Goal: Communication & Community: Answer question/provide support

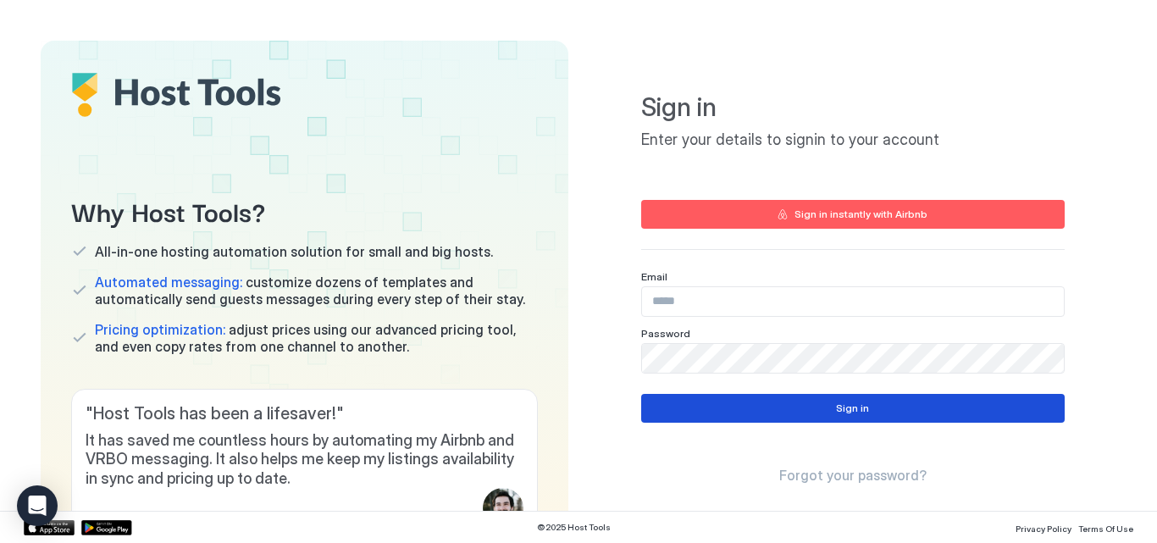
type input "**********"
click at [812, 410] on button "Sign in" at bounding box center [852, 408] width 423 height 29
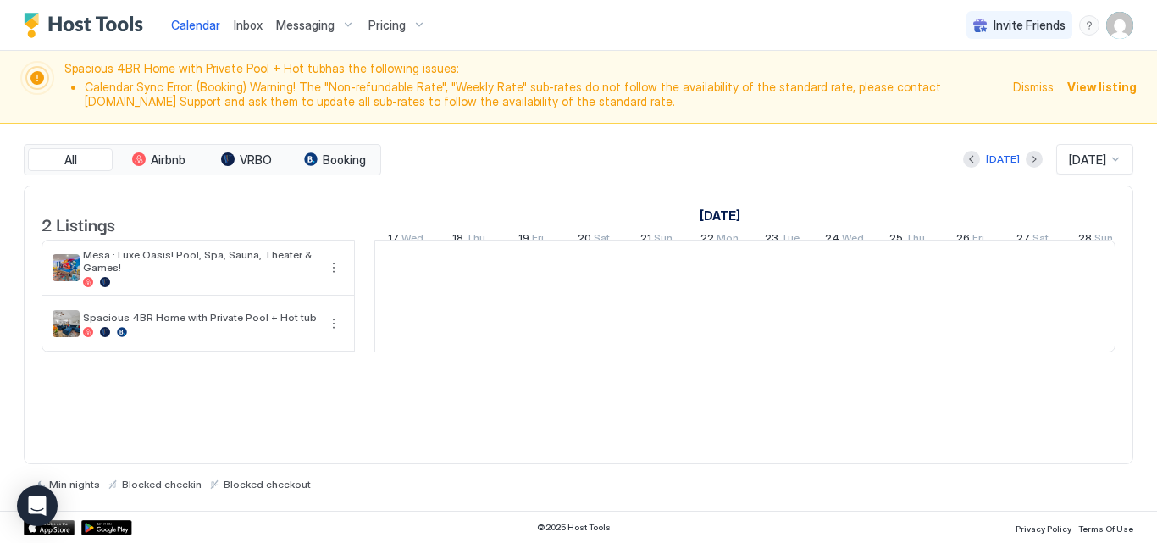
scroll to position [0, 941]
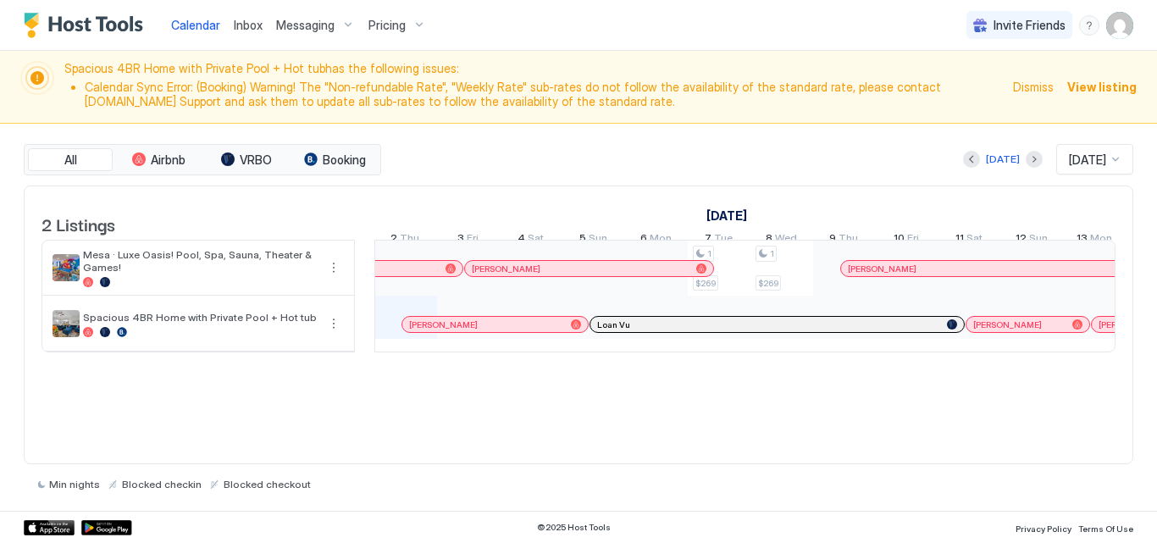
click at [1035, 91] on span "Dismiss" at bounding box center [1033, 87] width 41 height 18
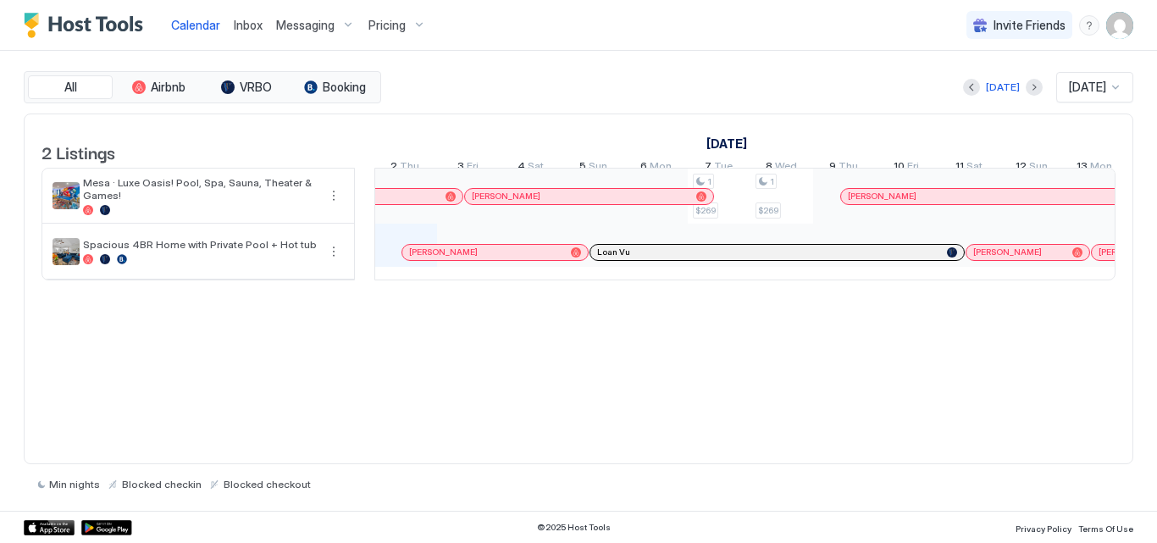
click at [255, 25] on span "Inbox" at bounding box center [248, 25] width 29 height 14
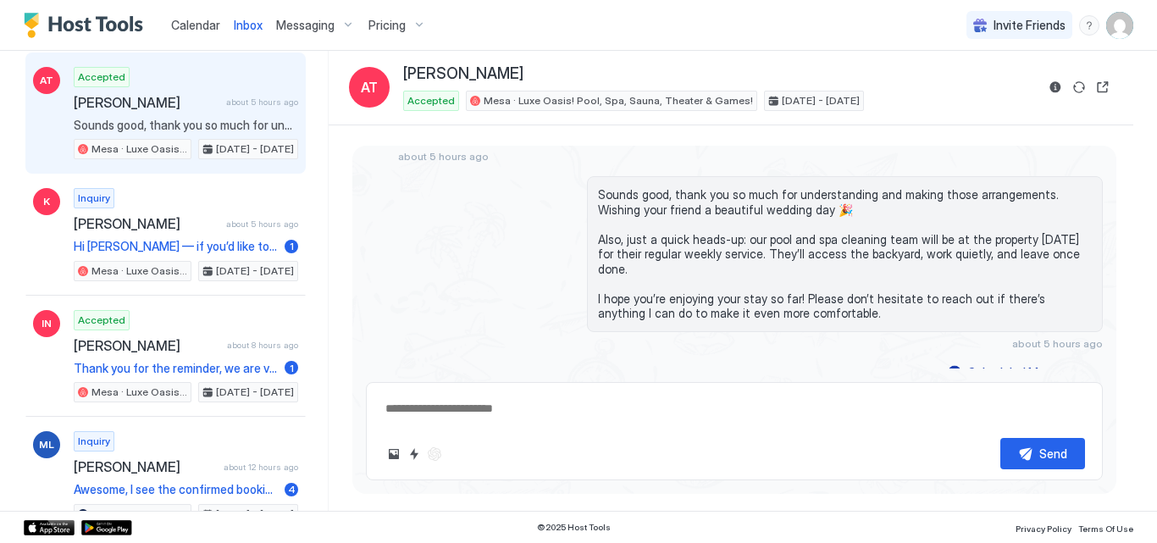
scroll to position [135, 0]
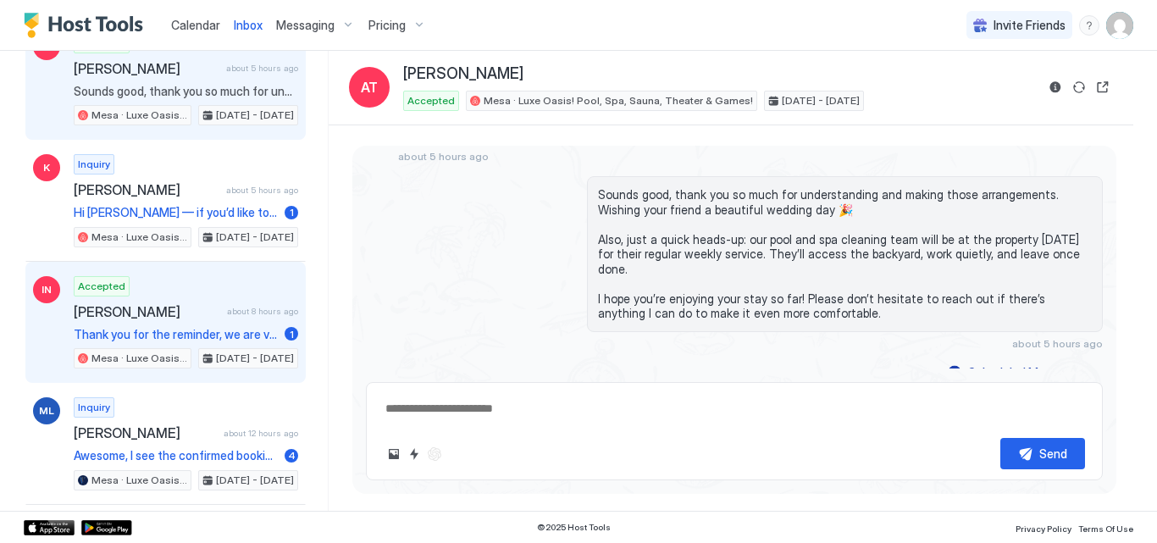
click at [127, 306] on span "[PERSON_NAME]" at bounding box center [147, 311] width 146 height 17
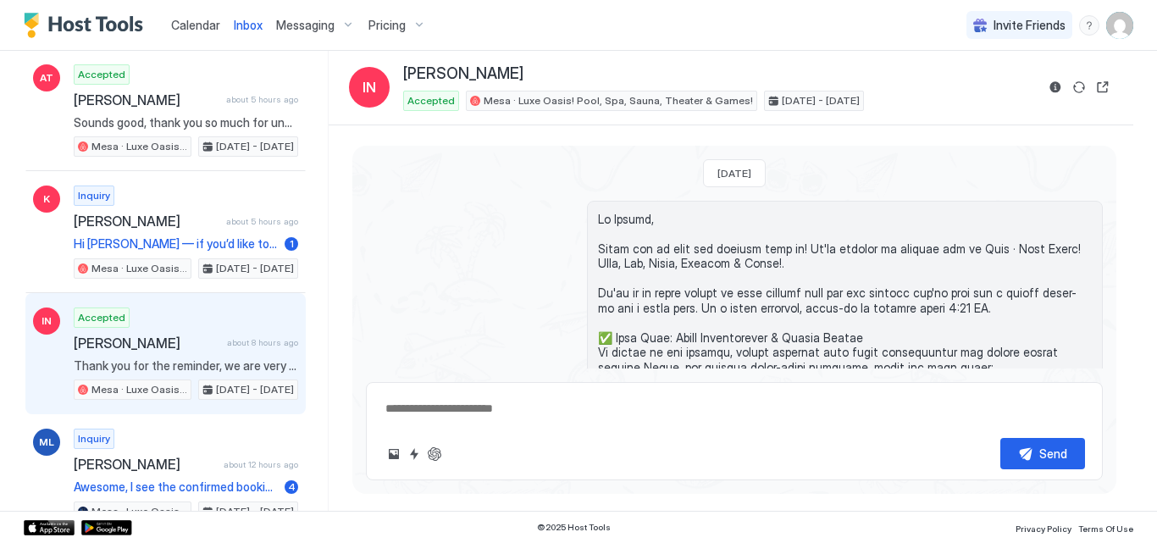
scroll to position [102, 0]
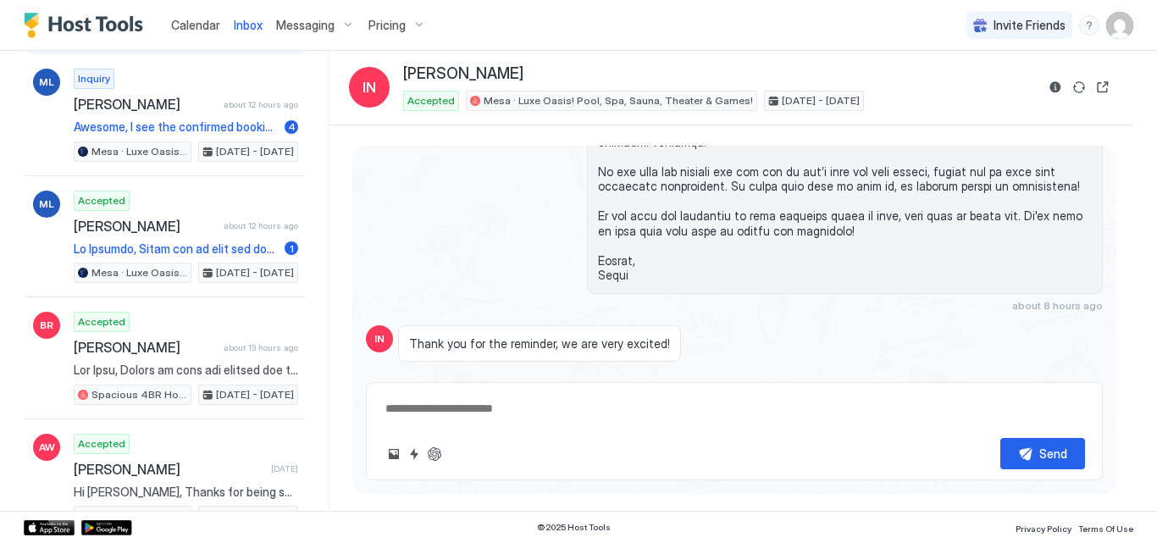
scroll to position [474, 0]
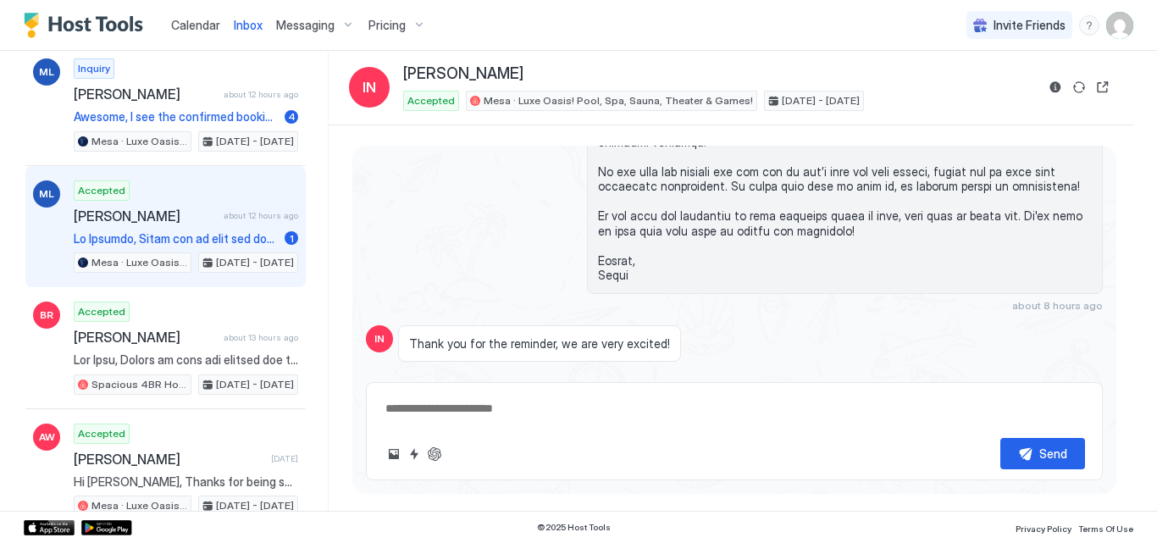
click at [175, 216] on span "[PERSON_NAME]" at bounding box center [145, 215] width 143 height 17
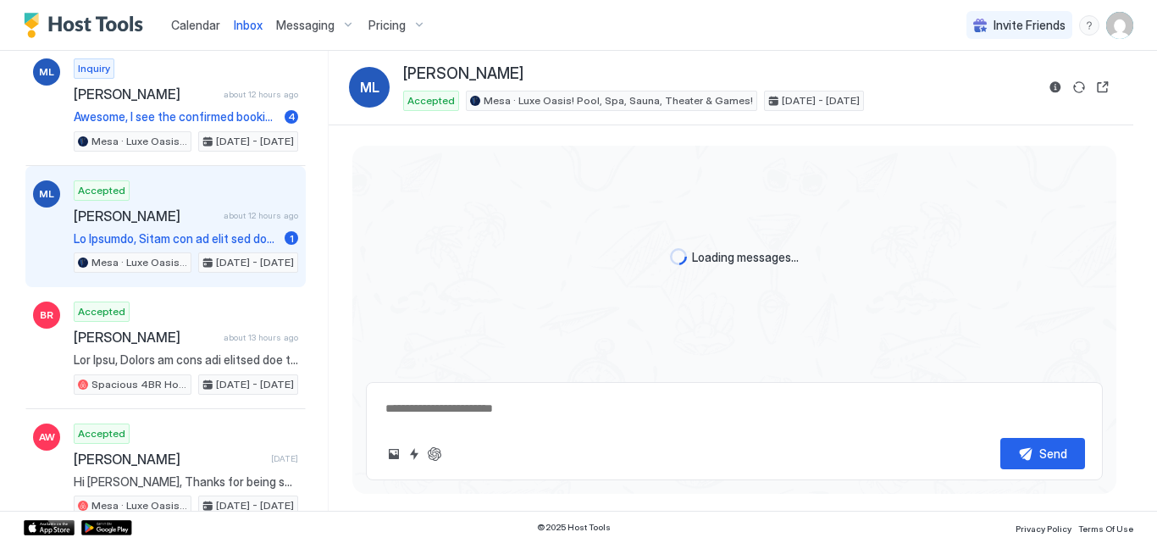
scroll to position [579, 0]
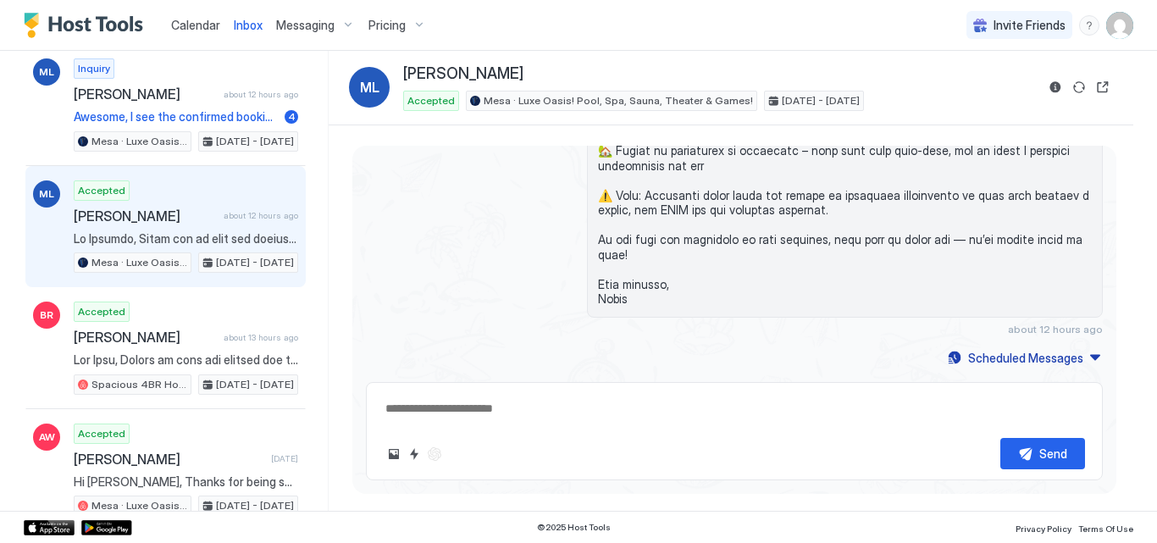
click at [406, 179] on div "about 12 hours ago" at bounding box center [734, 48] width 737 height 573
click at [977, 118] on div "Inbox ML [PERSON_NAME] Accepted Mesa · Luxe Oasis! Pool, Spa, Sauna, Theater & …" at bounding box center [731, 88] width 804 height 75
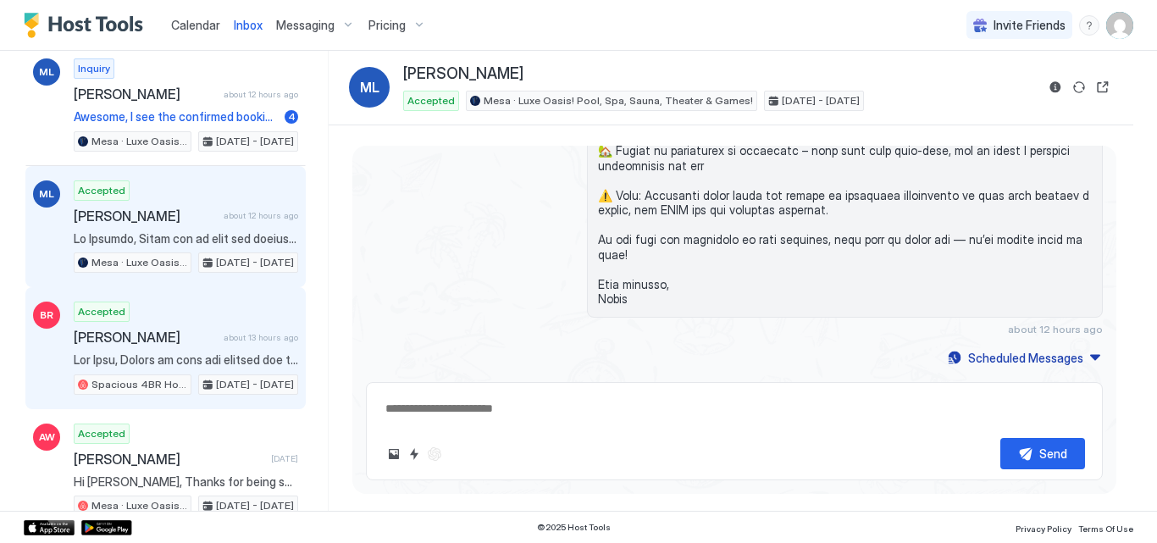
click at [150, 333] on span "[PERSON_NAME]" at bounding box center [145, 337] width 143 height 17
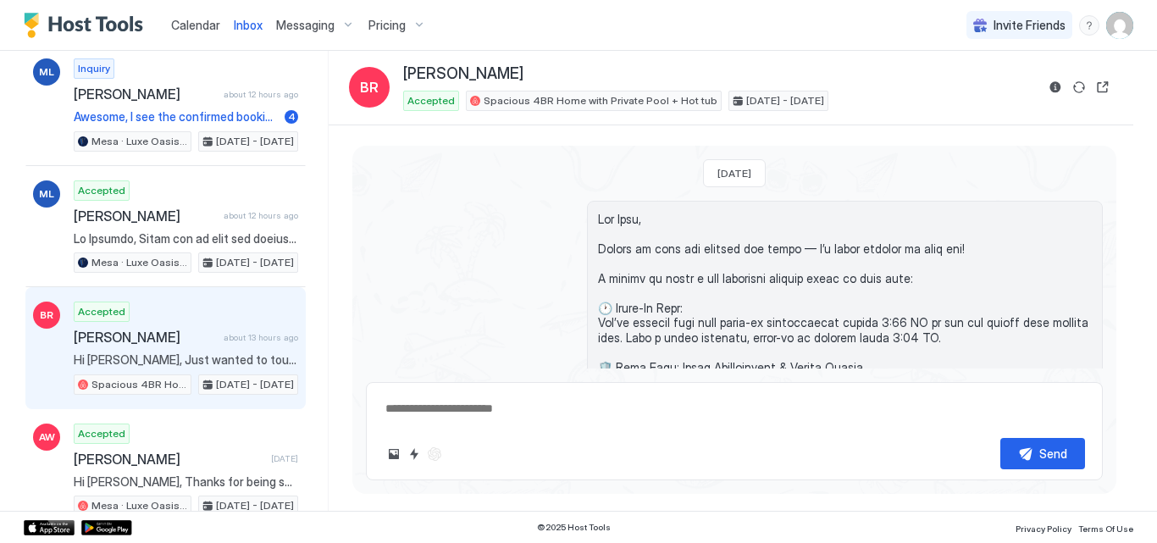
scroll to position [508, 0]
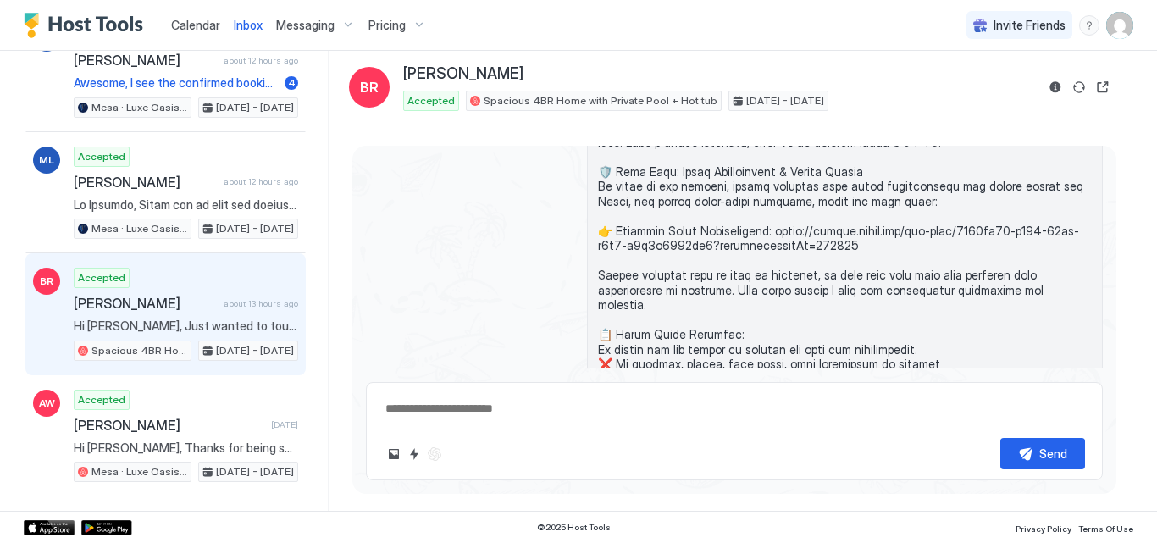
scroll to position [162, 0]
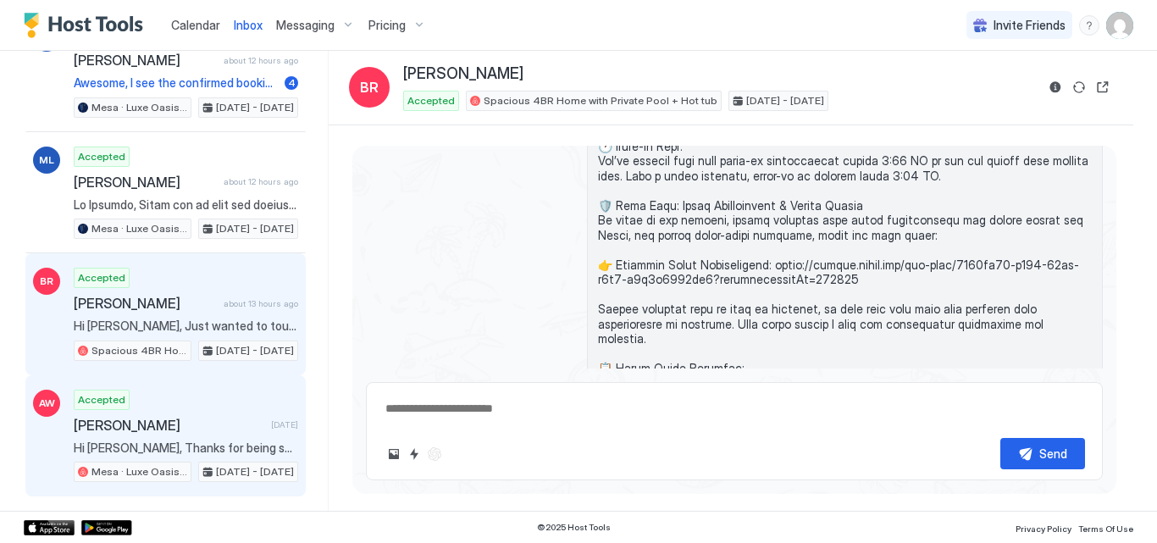
click at [121, 438] on div "Accepted [PERSON_NAME] [DATE] Hi [PERSON_NAME], Thanks for being such a great g…" at bounding box center [186, 435] width 224 height 93
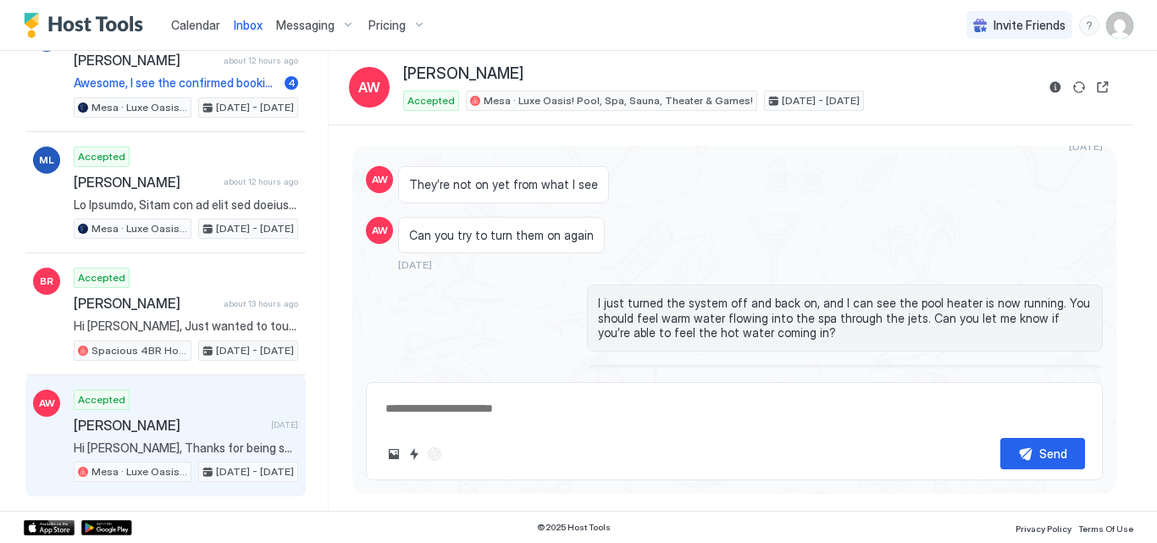
scroll to position [370, 0]
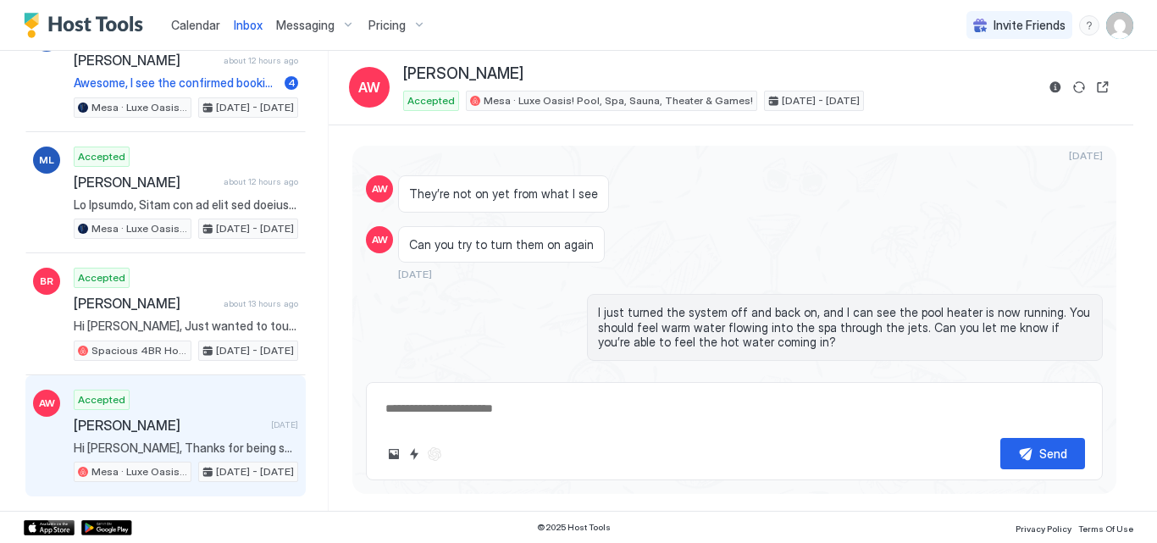
click at [1117, 167] on div "Loading messages... [DATE] AW Hey how do I turn on the hot tub [DATE] Hi Amani …" at bounding box center [731, 318] width 804 height 386
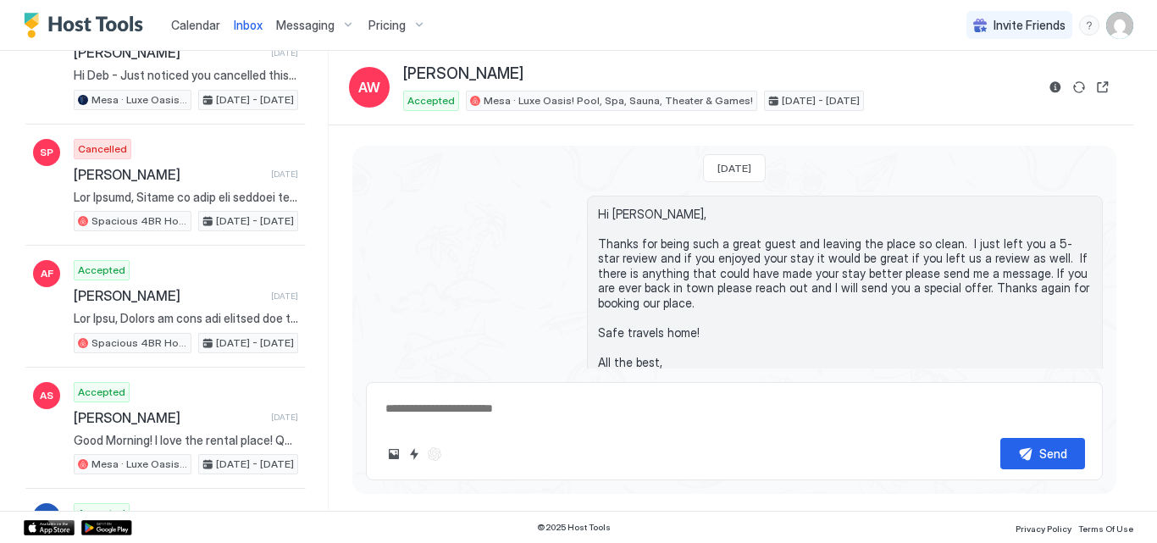
scroll to position [1253, 0]
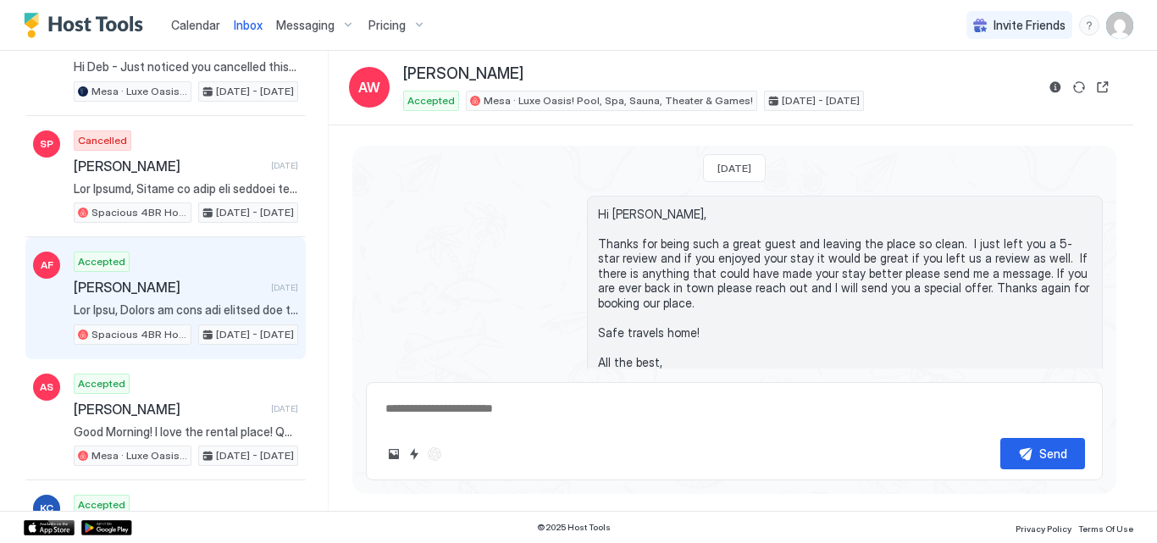
click at [170, 270] on div "Accepted [PERSON_NAME] [DATE] Spacious 4BR Home with Private Pool + Hot tub [DA…" at bounding box center [186, 297] width 224 height 93
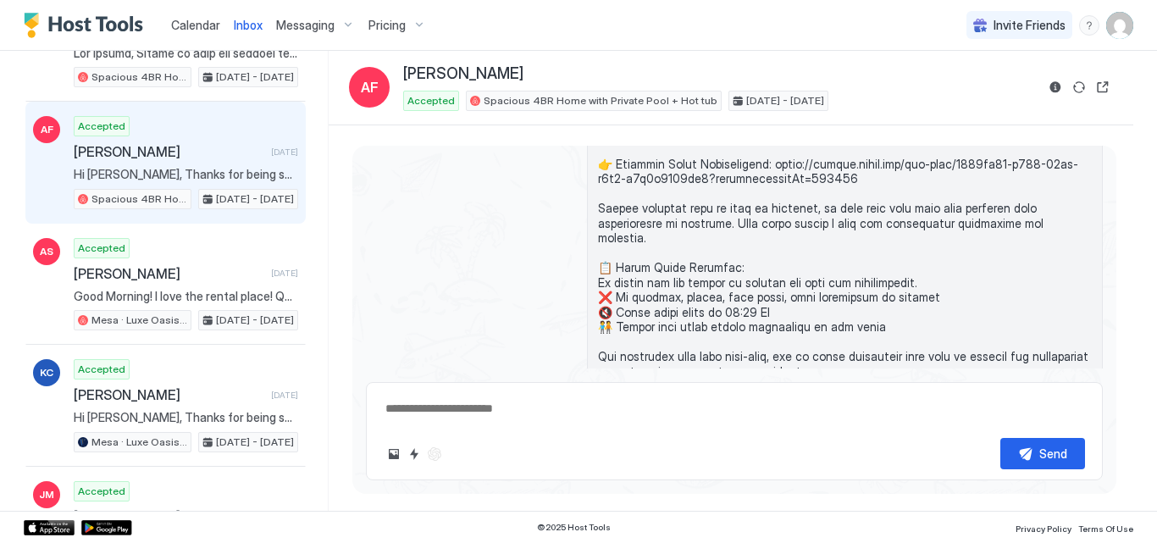
scroll to position [1355, 0]
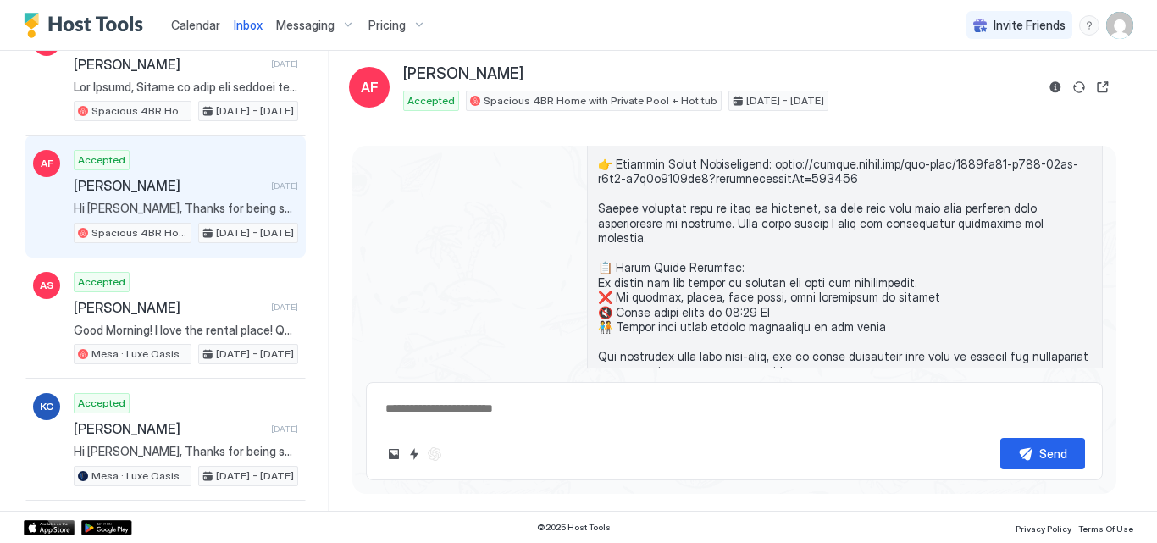
click at [1018, 252] on span at bounding box center [845, 201] width 494 height 504
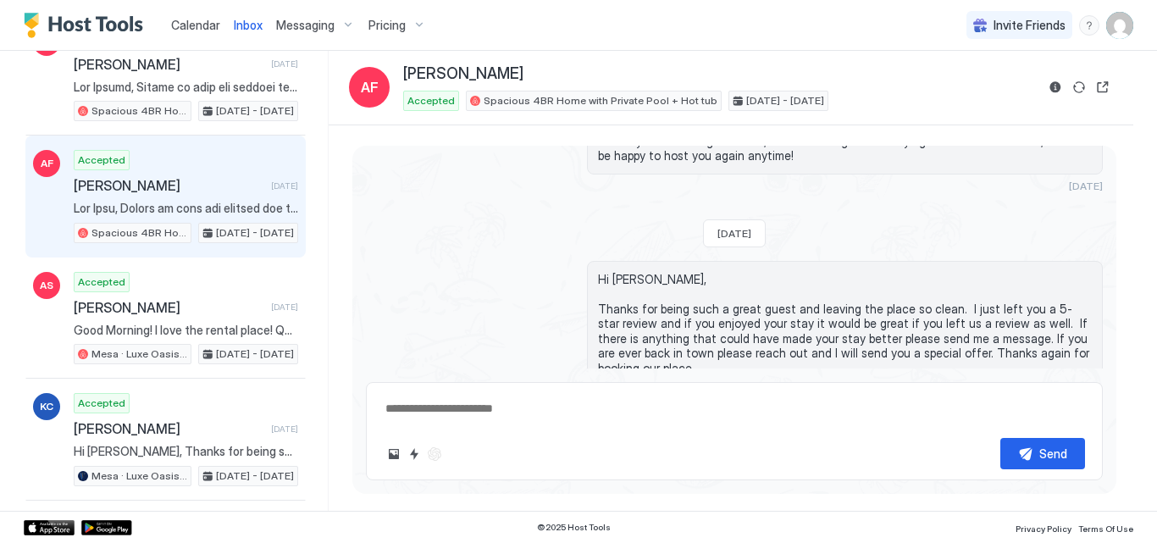
scroll to position [7584, 0]
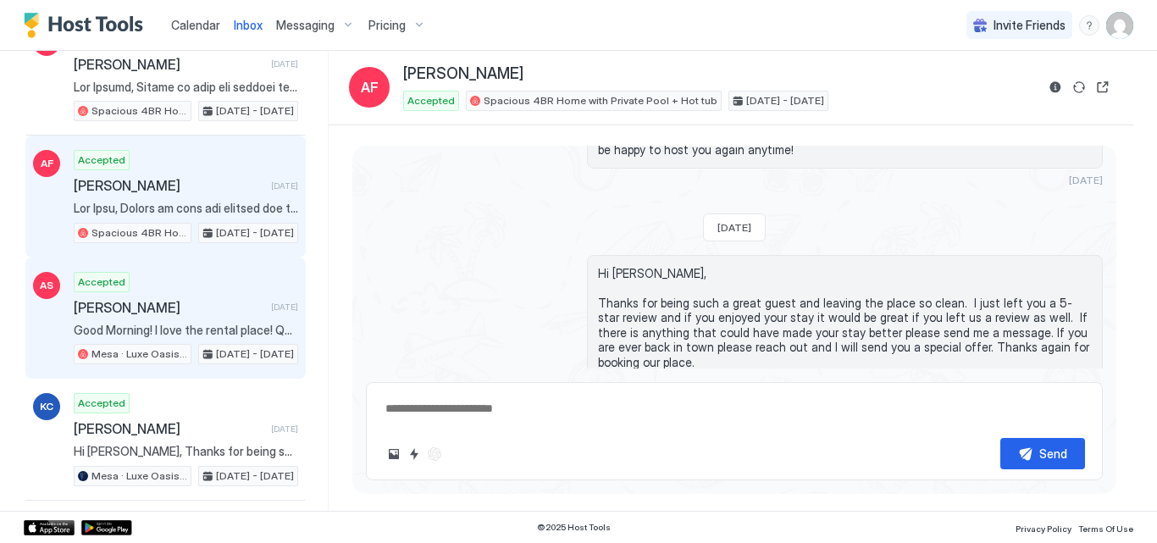
click at [190, 290] on div "Accepted [PERSON_NAME] [DATE] Good Morning! I love the rental place! Quick ques…" at bounding box center [186, 318] width 224 height 93
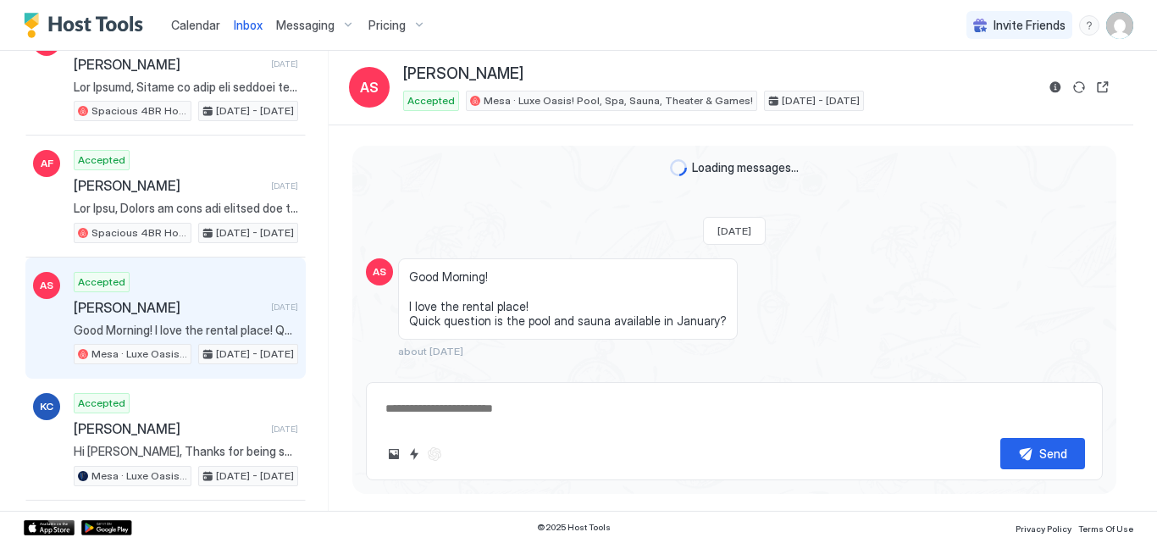
scroll to position [2330, 0]
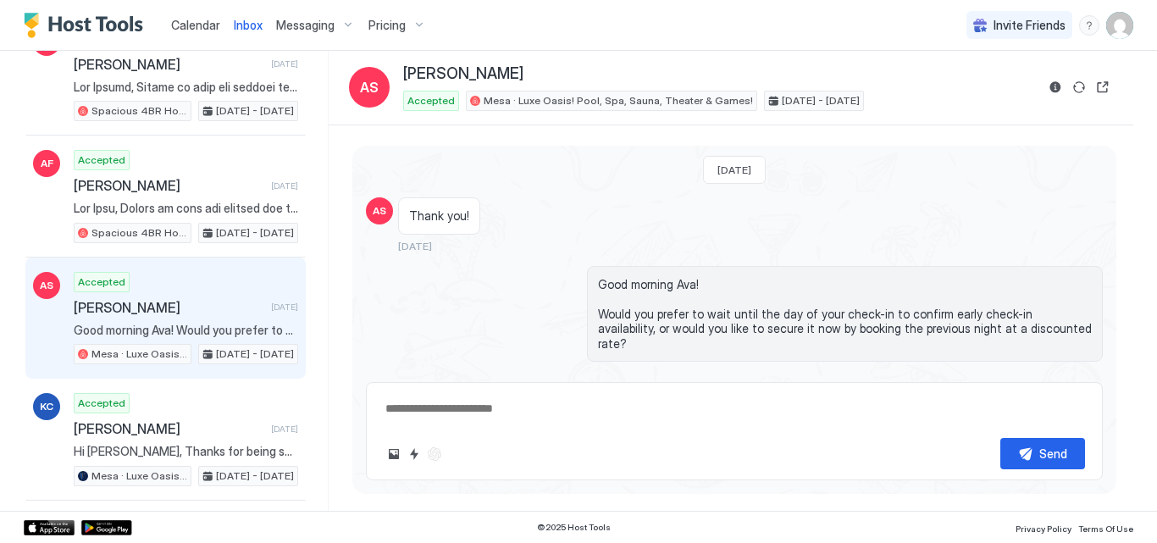
click at [1068, 197] on div "AS Thank you! [DATE]" at bounding box center [734, 224] width 737 height 55
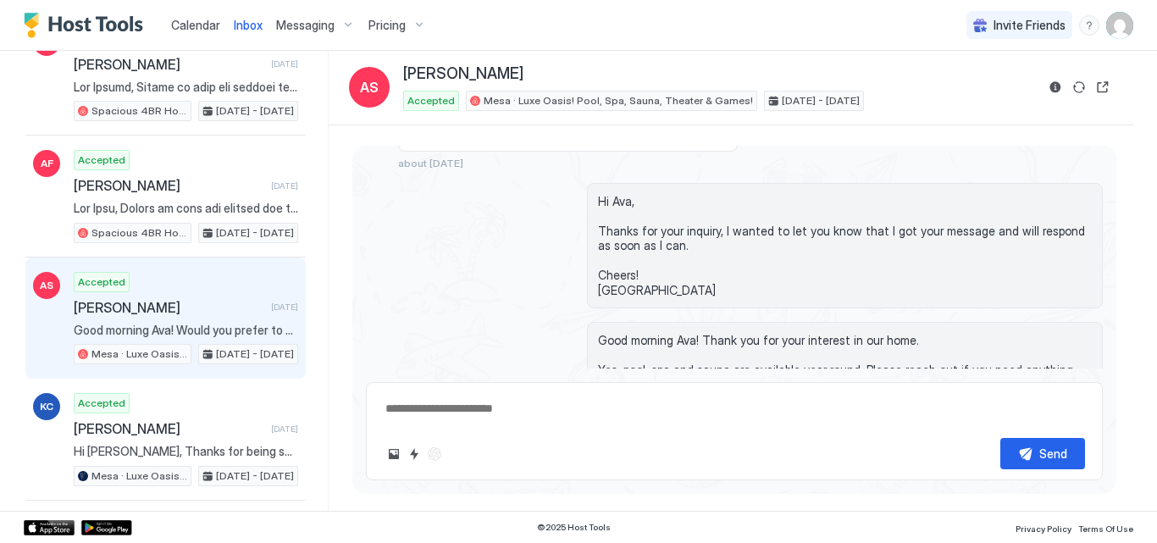
scroll to position [0, 0]
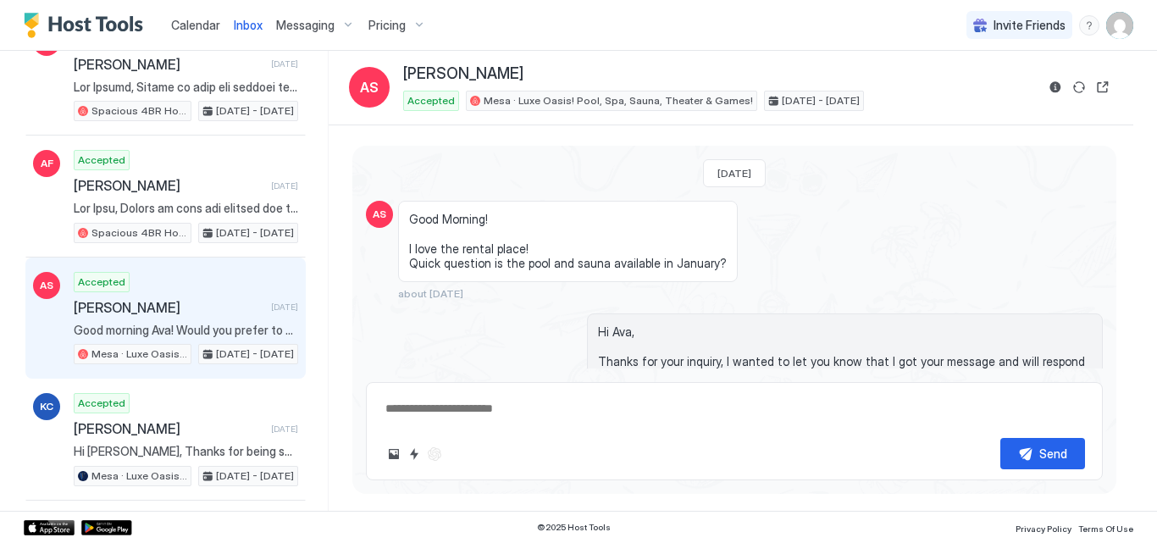
click at [1019, 215] on div "AS Good Morning! I love the rental place! Quick question is the pool and sauna …" at bounding box center [734, 250] width 737 height 99
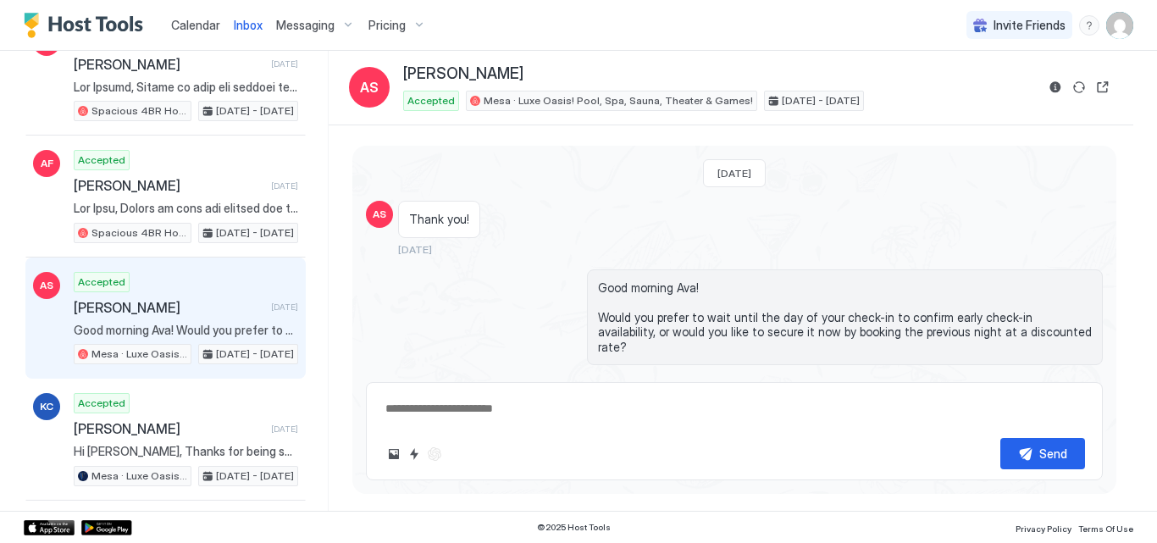
scroll to position [2272, 0]
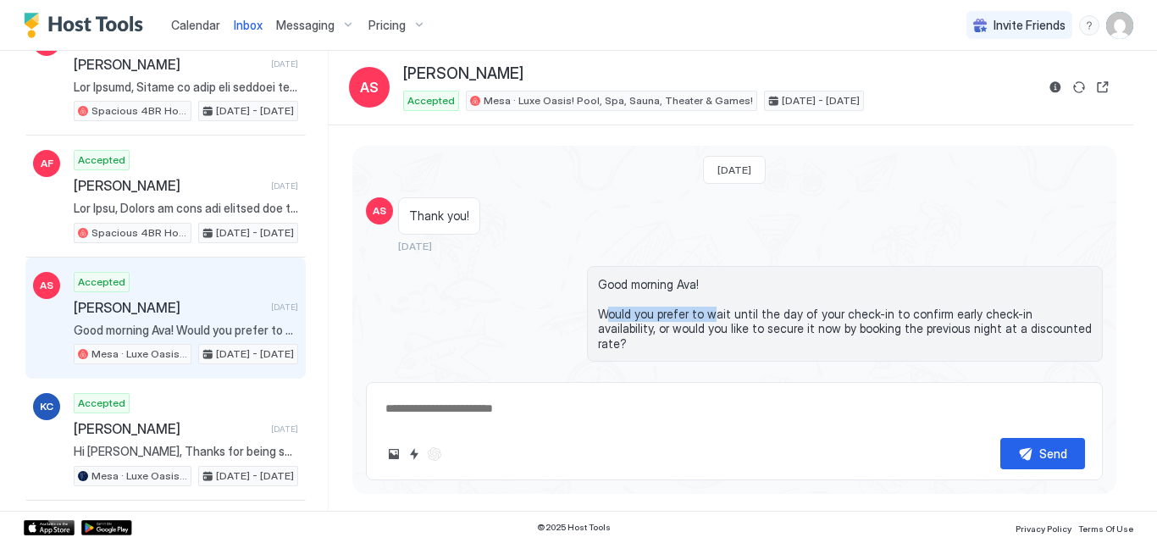
drag, startPoint x: 708, startPoint y: 284, endPoint x: 596, endPoint y: 290, distance: 112.0
click at [598, 290] on span "Good morning Ava! Would you prefer to wait until the day of your check-in to co…" at bounding box center [845, 314] width 494 height 75
click at [378, 279] on div "Good morning Ava! Would you prefer to wait until the day of your check-in to co…" at bounding box center [734, 323] width 737 height 114
click at [338, 312] on div "[DATE] AS Good Morning! I love the rental place! Quick question is the pool and…" at bounding box center [731, 318] width 804 height 386
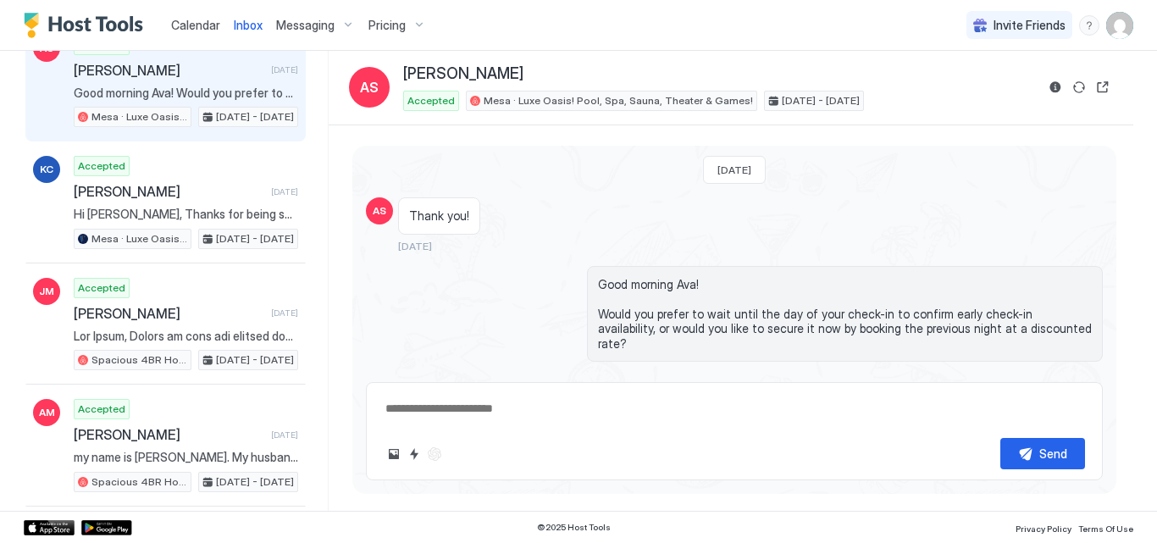
scroll to position [1626, 0]
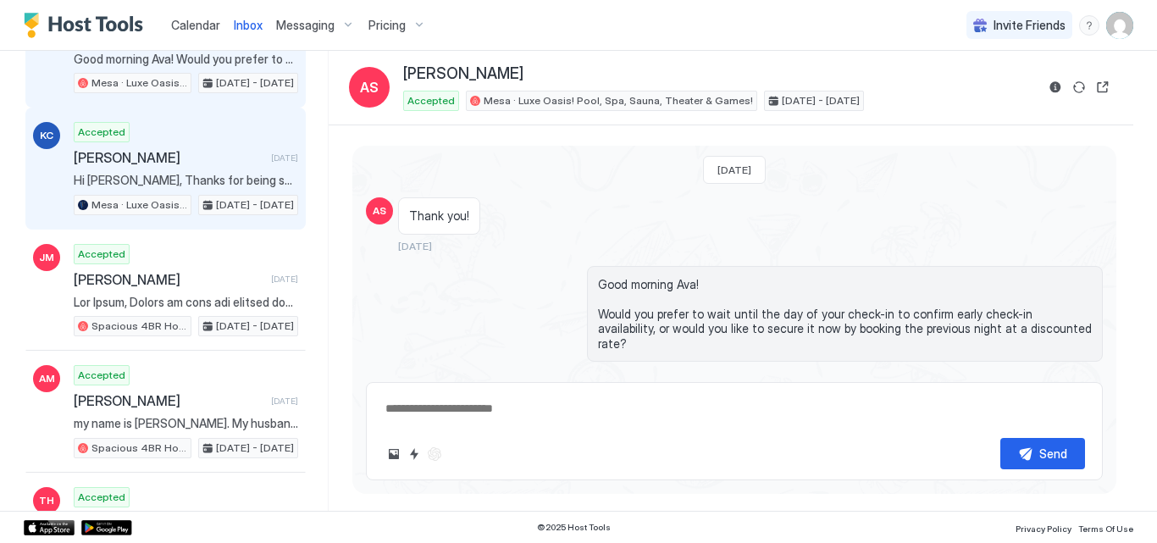
click at [175, 149] on span "[PERSON_NAME]" at bounding box center [169, 157] width 190 height 17
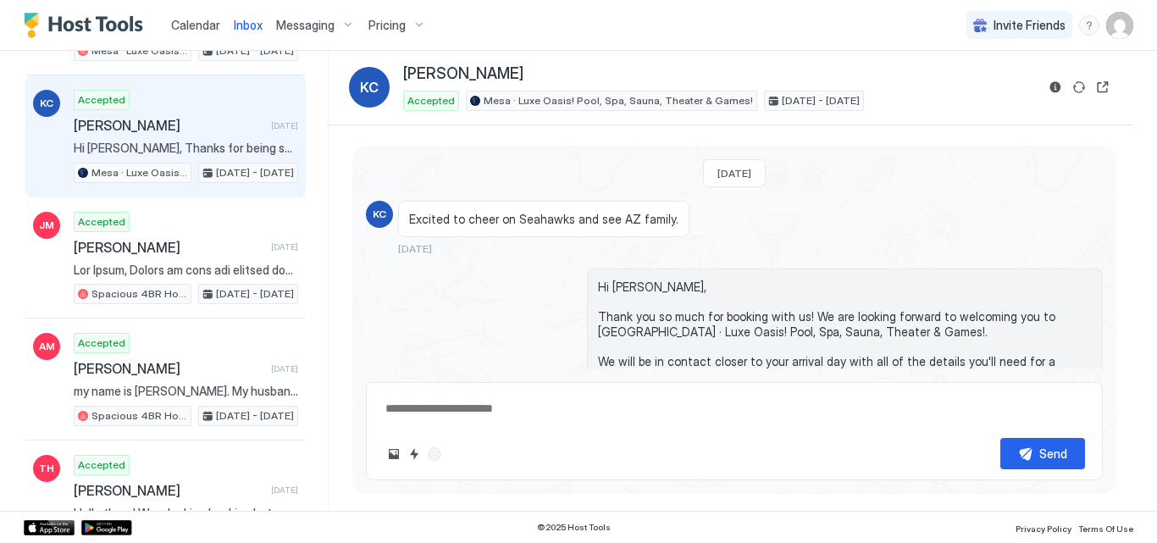
scroll to position [1659, 0]
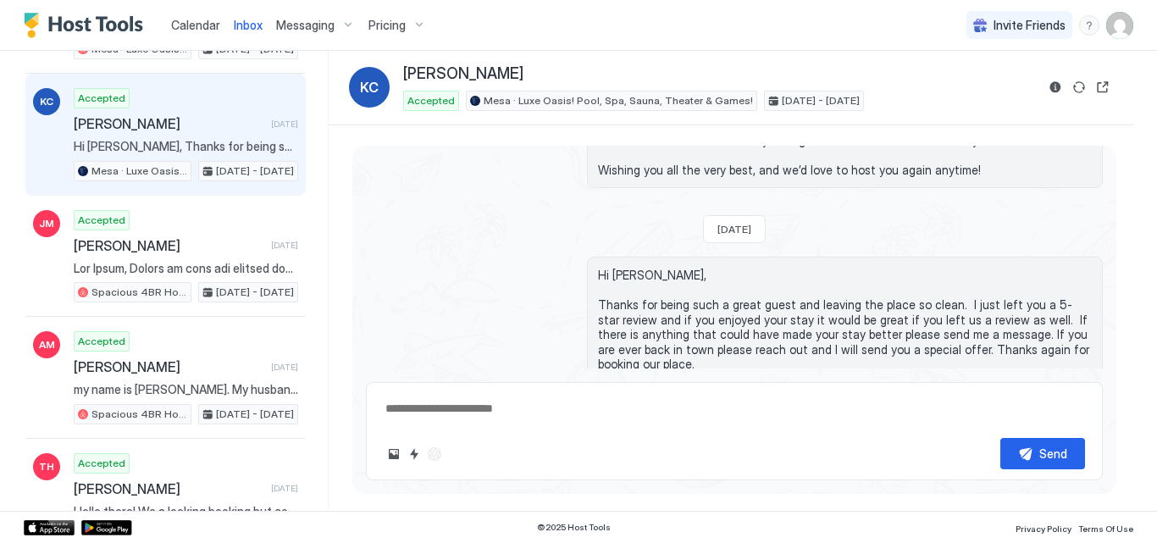
scroll to position [4724, 0]
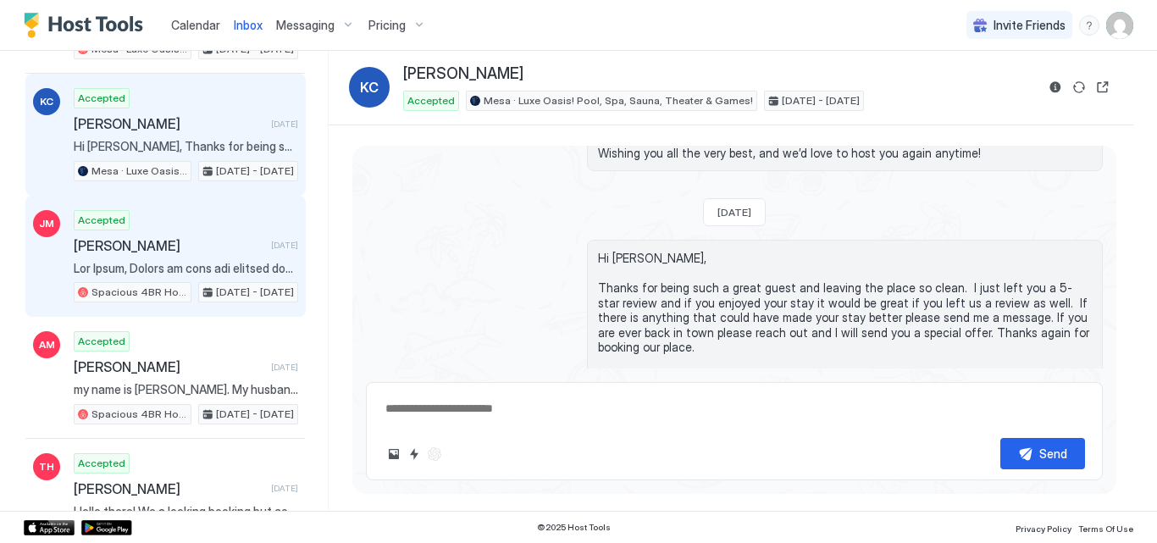
click at [153, 253] on span "[PERSON_NAME]" at bounding box center [169, 245] width 190 height 17
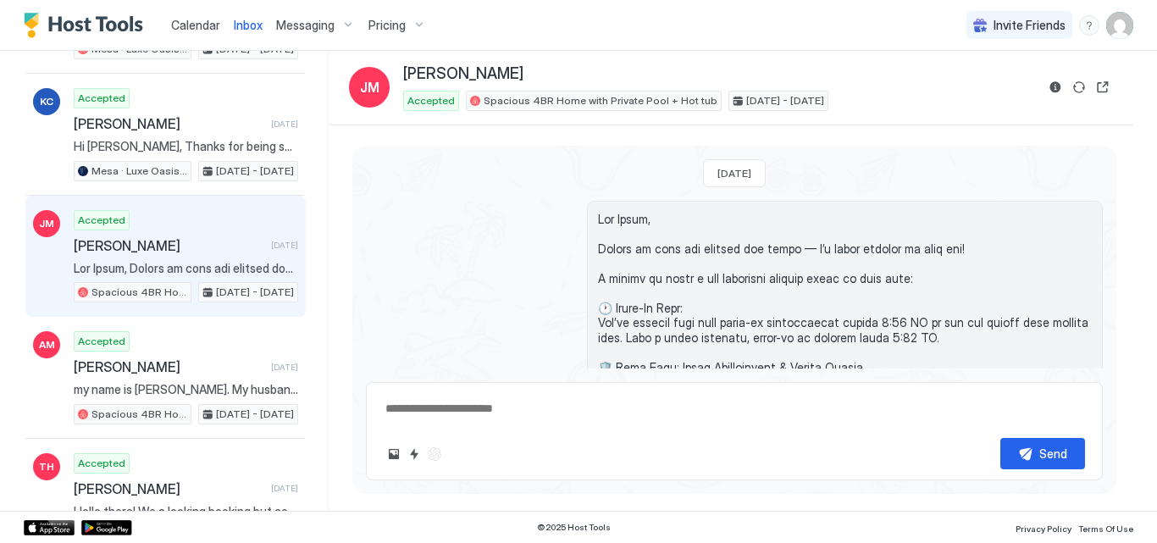
click at [1109, 368] on div "[DATE] Hi [PERSON_NAME], We just got a new booking. Can you please clean [STREE…" at bounding box center [734, 313] width 764 height 335
click at [1045, 249] on span at bounding box center [845, 464] width 494 height 504
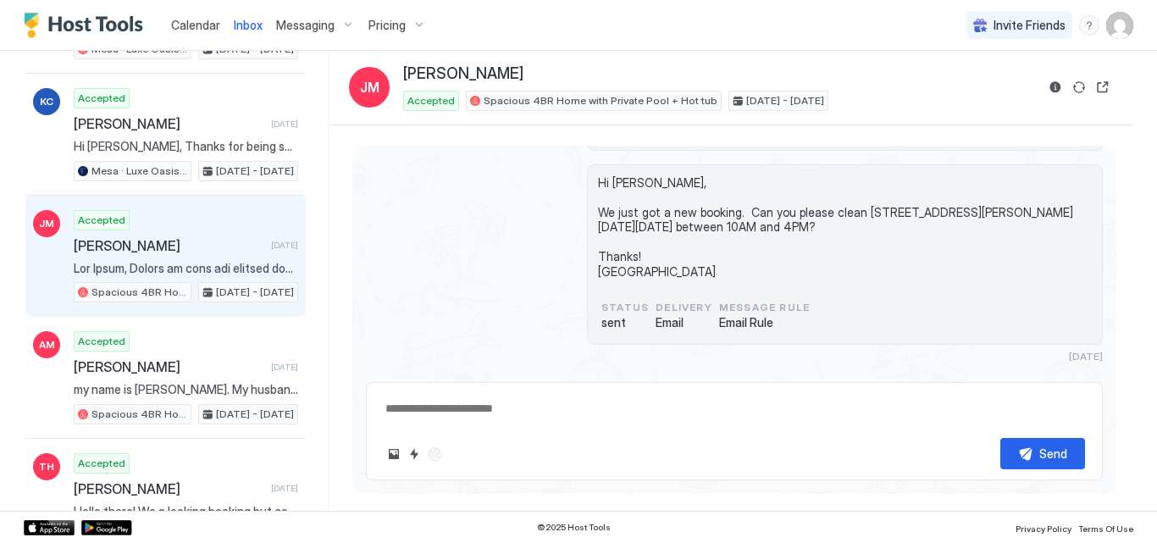
scroll to position [588, 0]
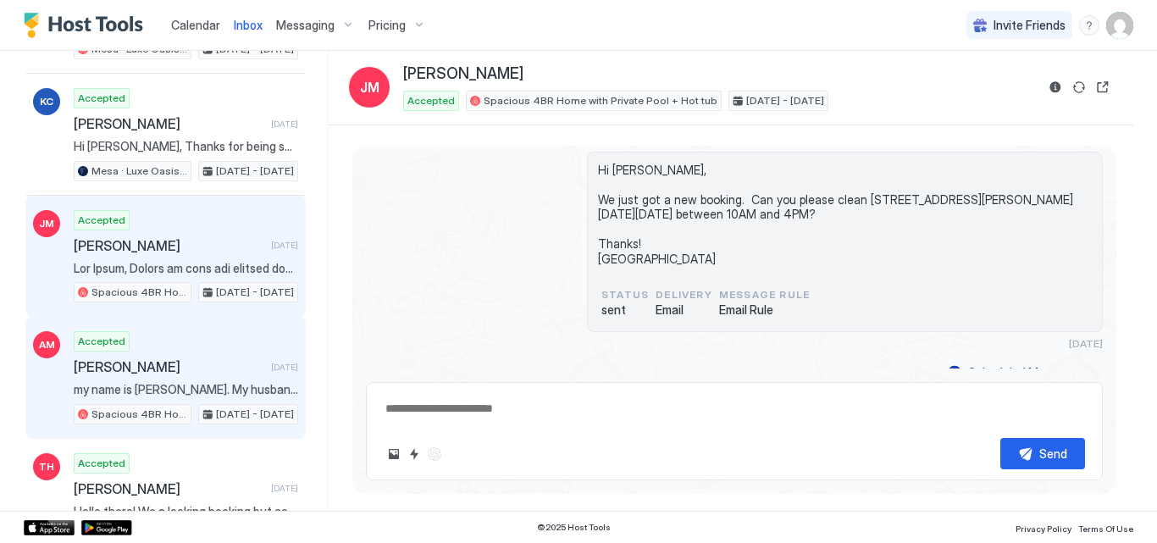
click at [130, 362] on span "[PERSON_NAME]" at bounding box center [169, 366] width 190 height 17
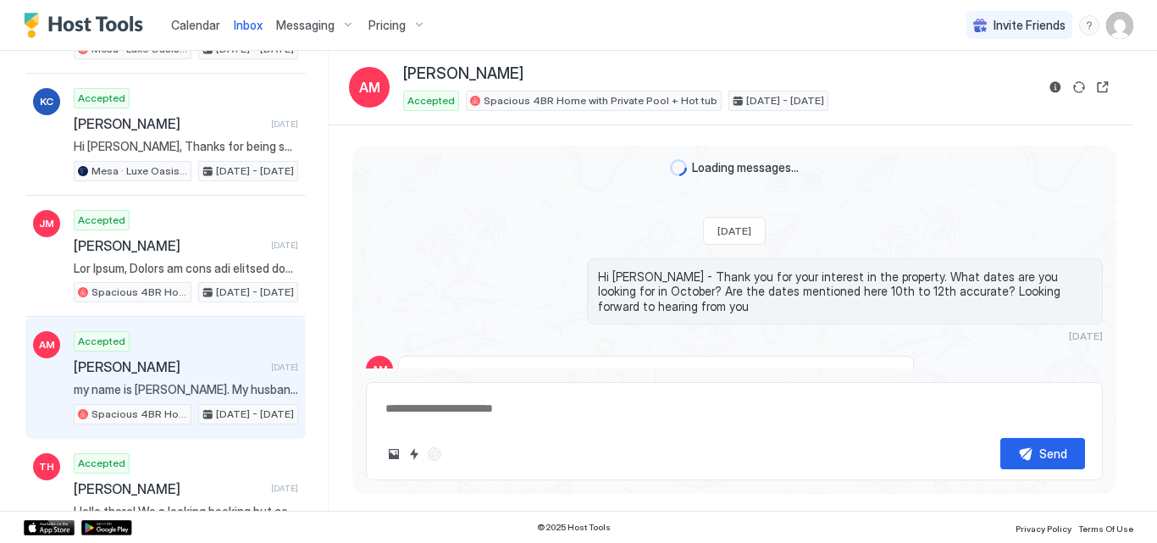
scroll to position [2384, 0]
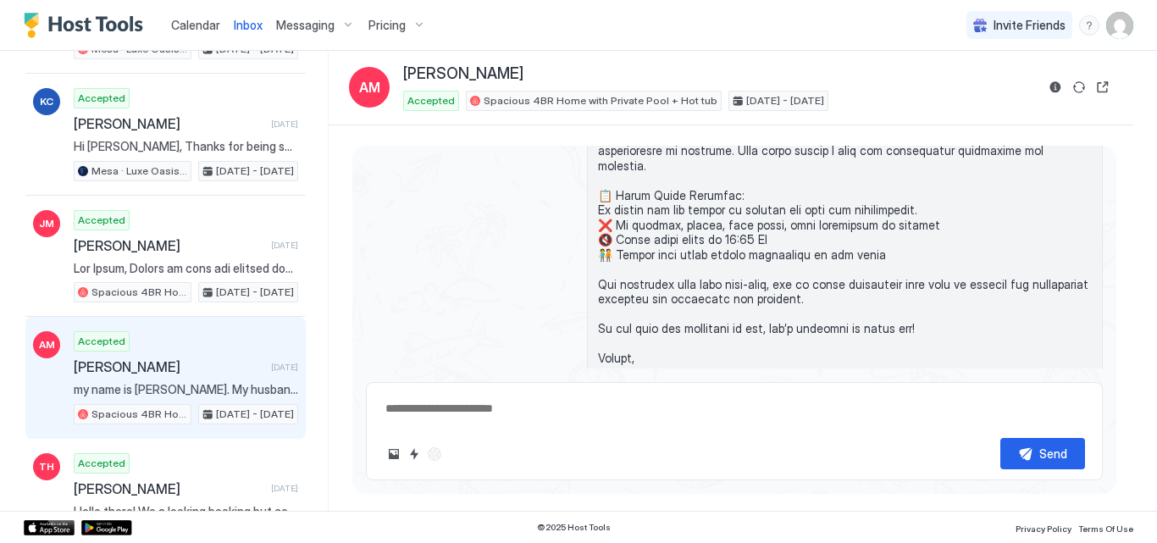
click at [469, 271] on div "[DATE]" at bounding box center [734, 137] width 737 height 544
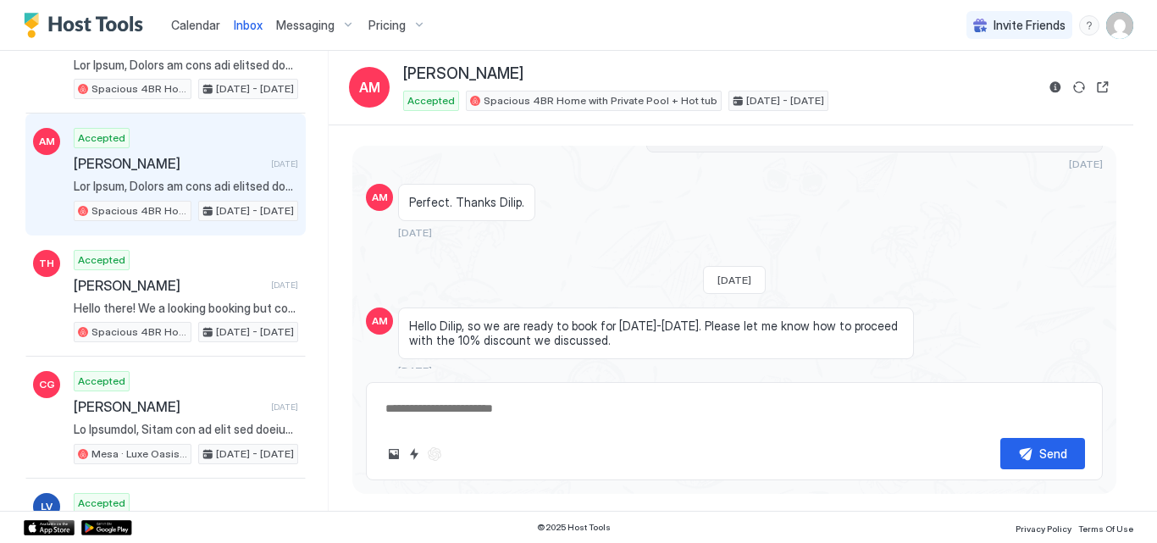
scroll to position [1897, 0]
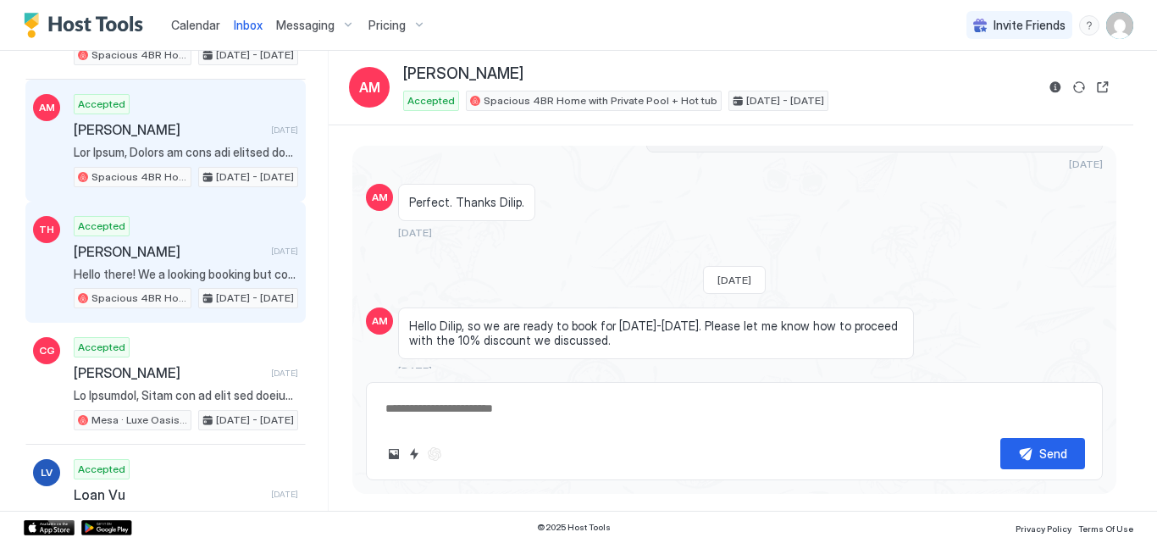
click at [191, 247] on span "[PERSON_NAME]" at bounding box center [169, 251] width 190 height 17
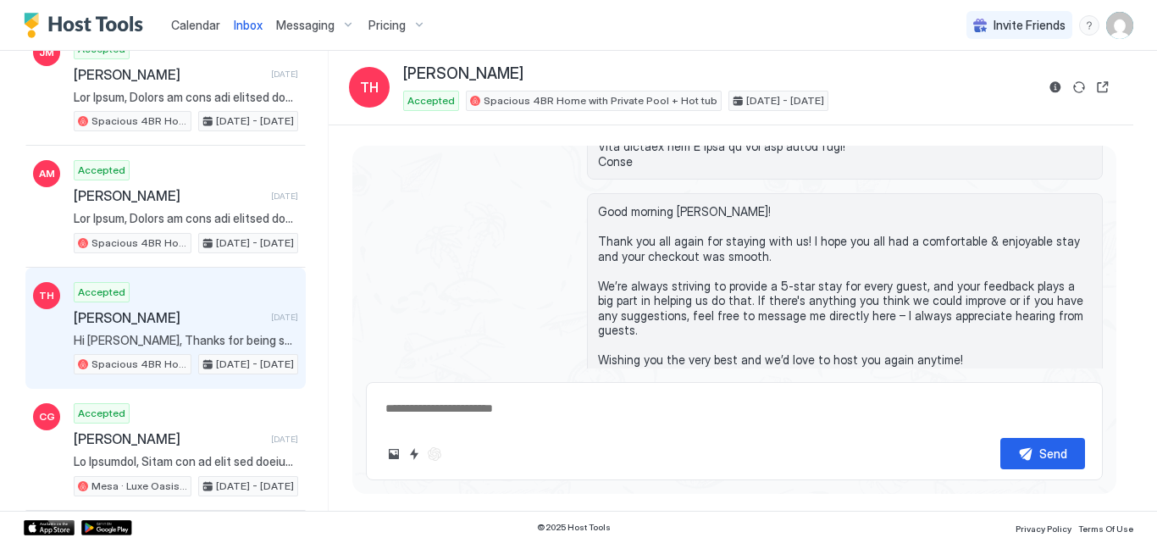
scroll to position [1829, 0]
click at [1041, 217] on span "Good morning [PERSON_NAME]! Thank you all again for staying with us! I hope you…" at bounding box center [845, 285] width 494 height 163
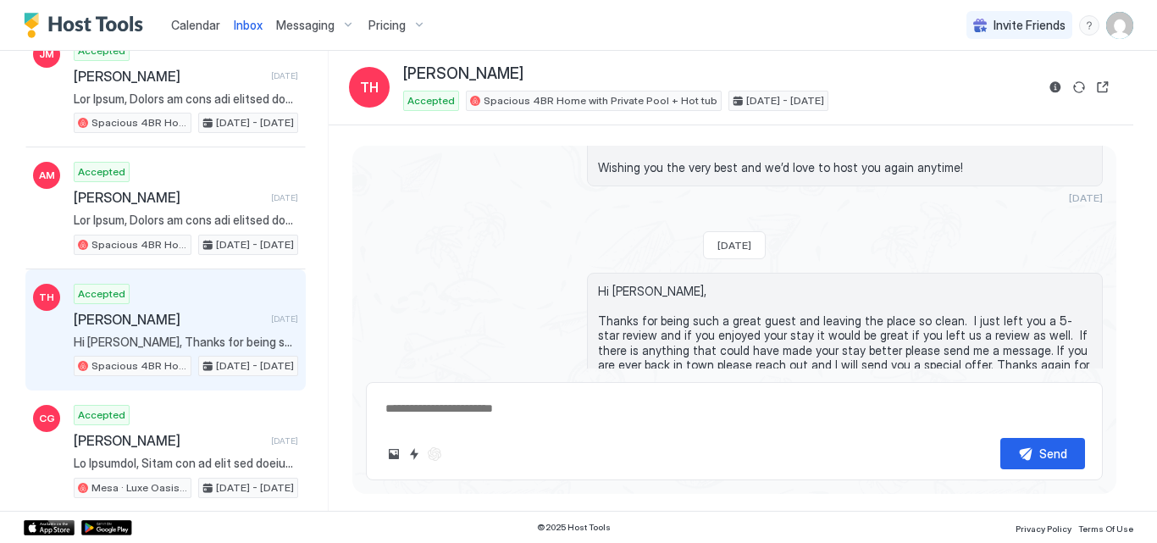
scroll to position [4380, 0]
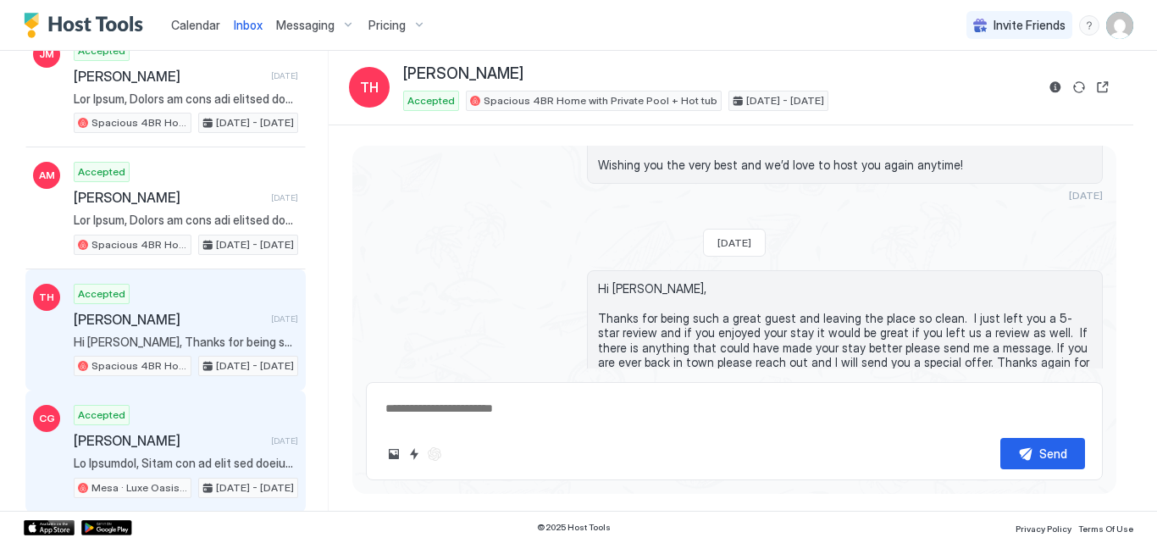
click at [178, 428] on div "Accepted [PERSON_NAME] [DATE] Mesa · Luxe Oasis! Pool, Spa, Sauna, Theater & Ga…" at bounding box center [186, 451] width 224 height 93
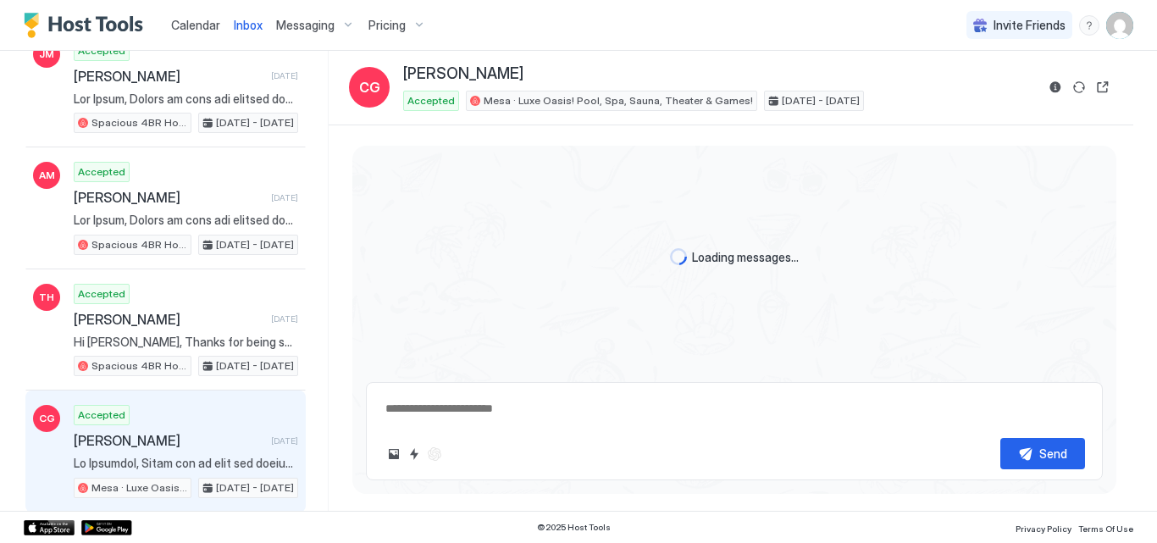
scroll to position [1151, 0]
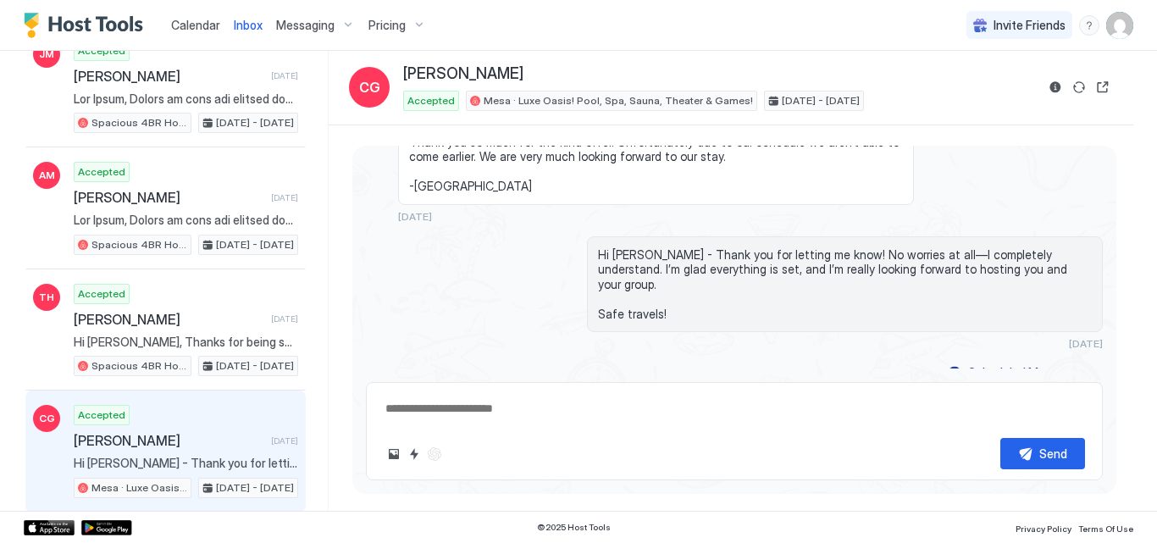
click at [505, 301] on div "Hi [PERSON_NAME] - Thank you for letting me know! No worries at all—I completel…" at bounding box center [734, 293] width 737 height 114
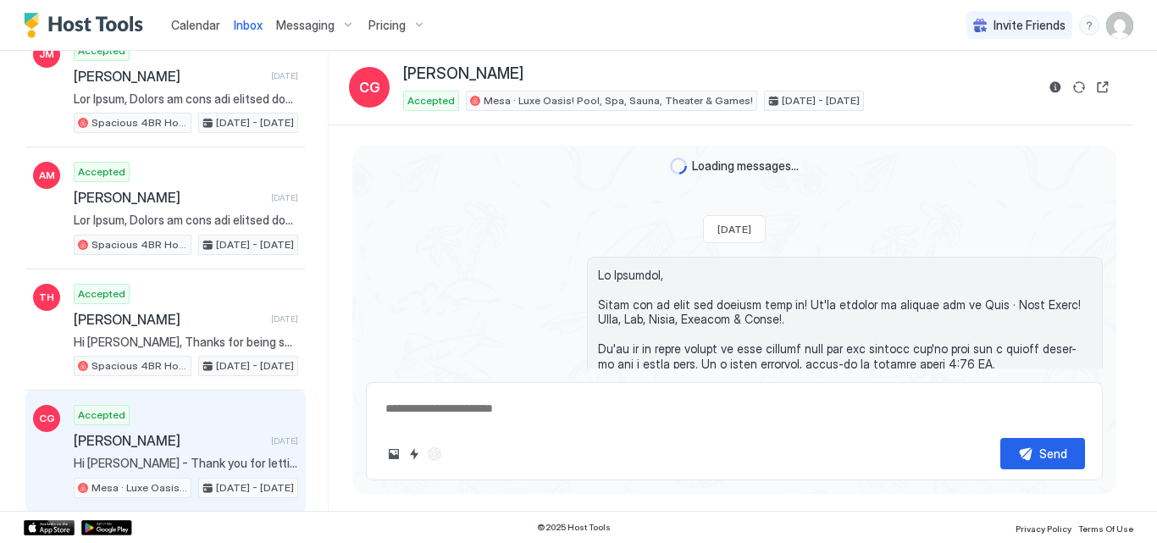
scroll to position [0, 0]
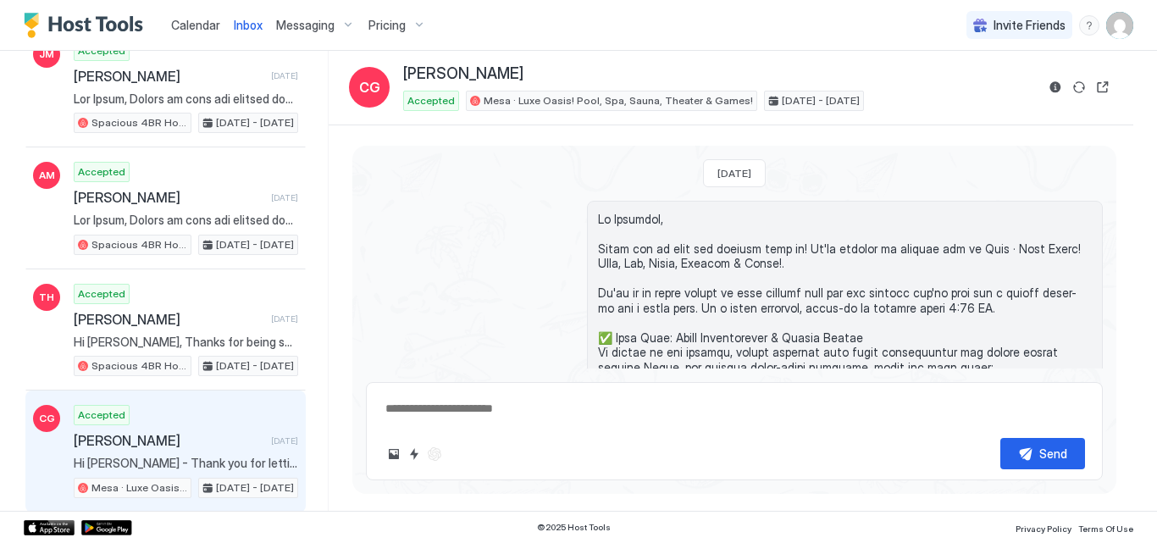
click at [479, 294] on div "[DATE]" at bounding box center [734, 487] width 737 height 573
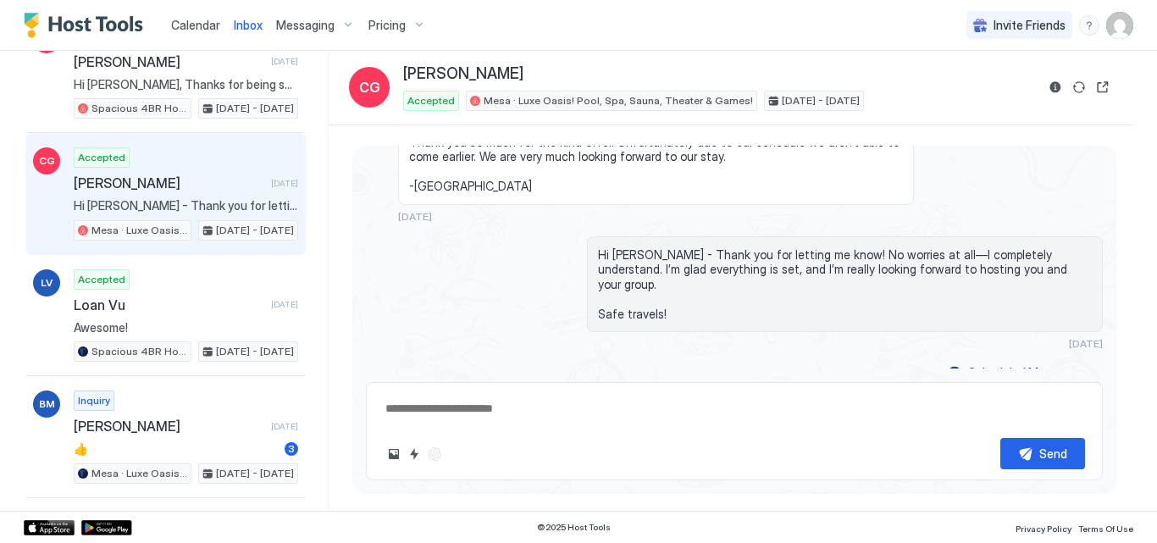
scroll to position [2095, 0]
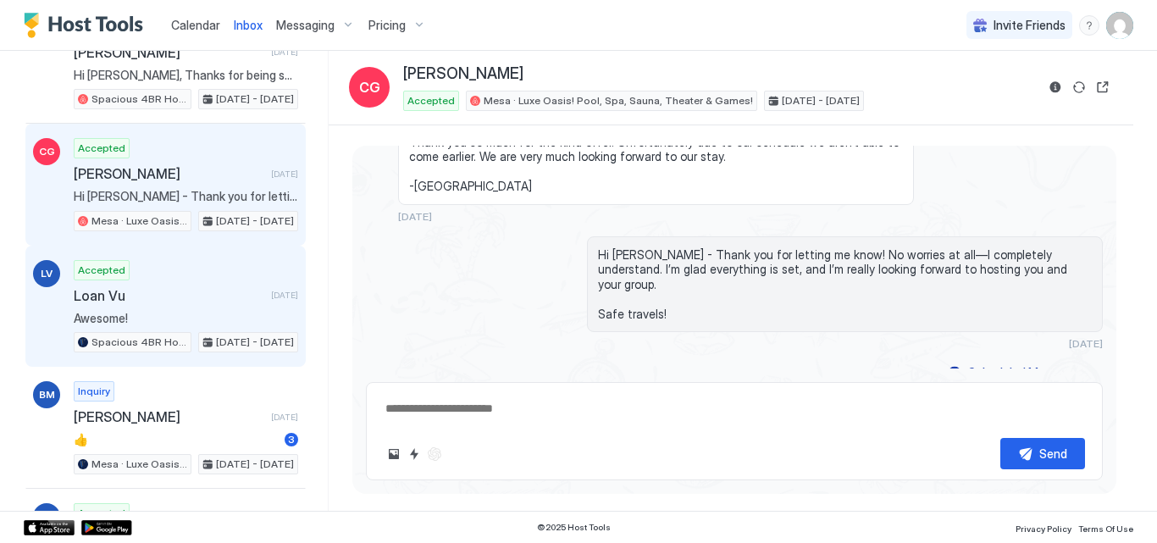
click at [180, 299] on span "Loan Vu" at bounding box center [169, 295] width 190 height 17
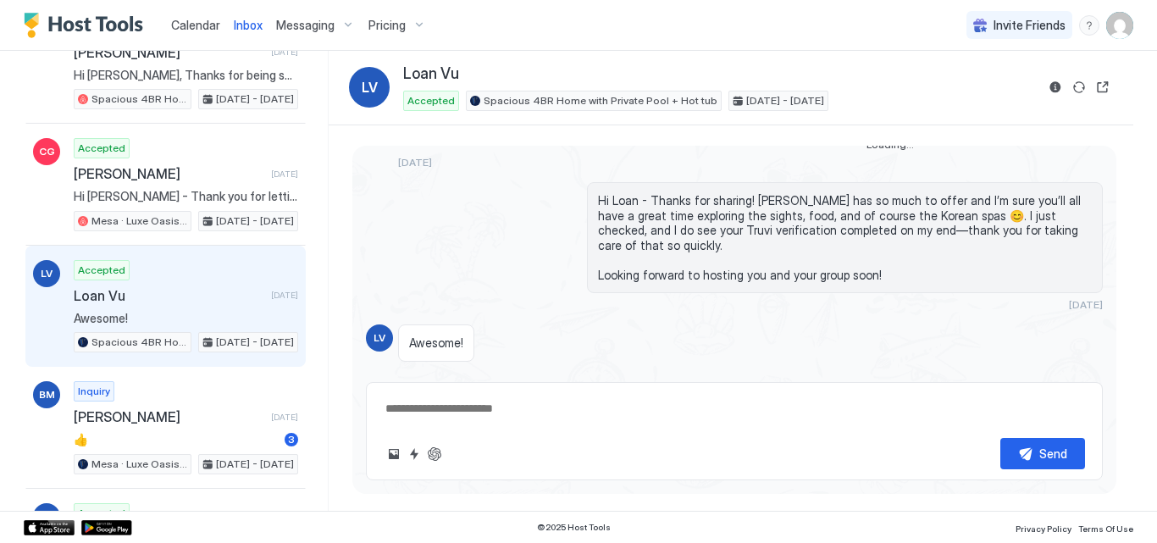
scroll to position [1025, 0]
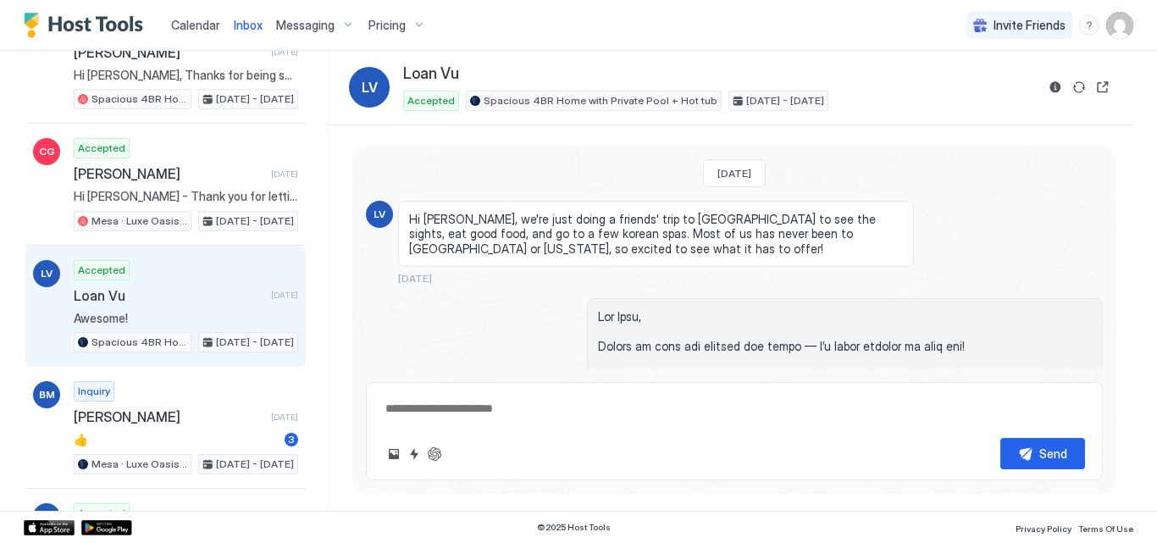
scroll to position [2498, 0]
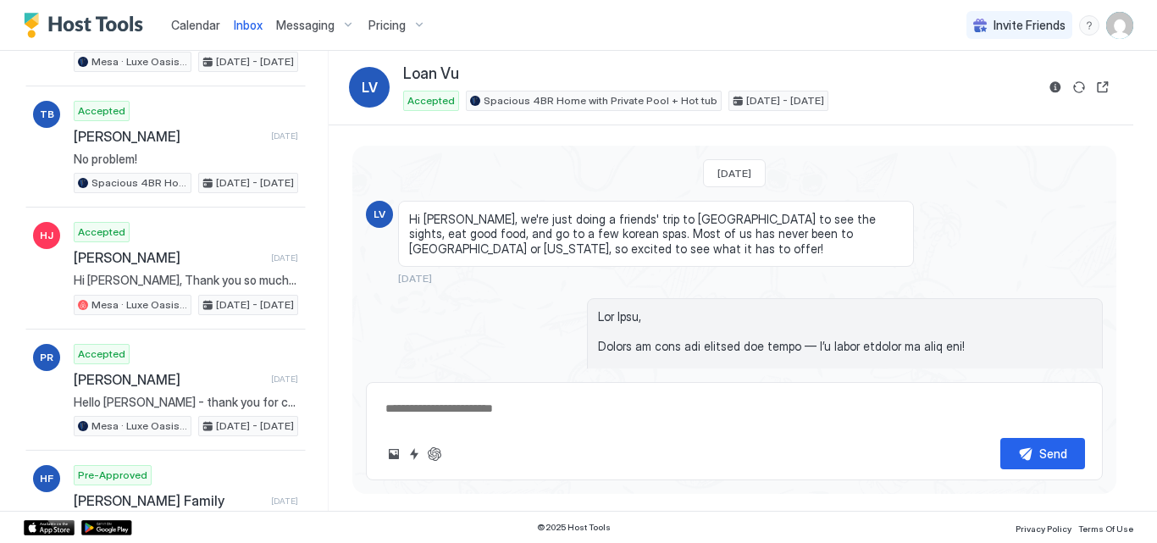
drag, startPoint x: 341, startPoint y: 391, endPoint x: 330, endPoint y: 230, distance: 161.2
click at [330, 230] on div "[DATE] LV Hi [PERSON_NAME], we're just doing a friends' trip to [GEOGRAPHIC_DAT…" at bounding box center [731, 318] width 804 height 386
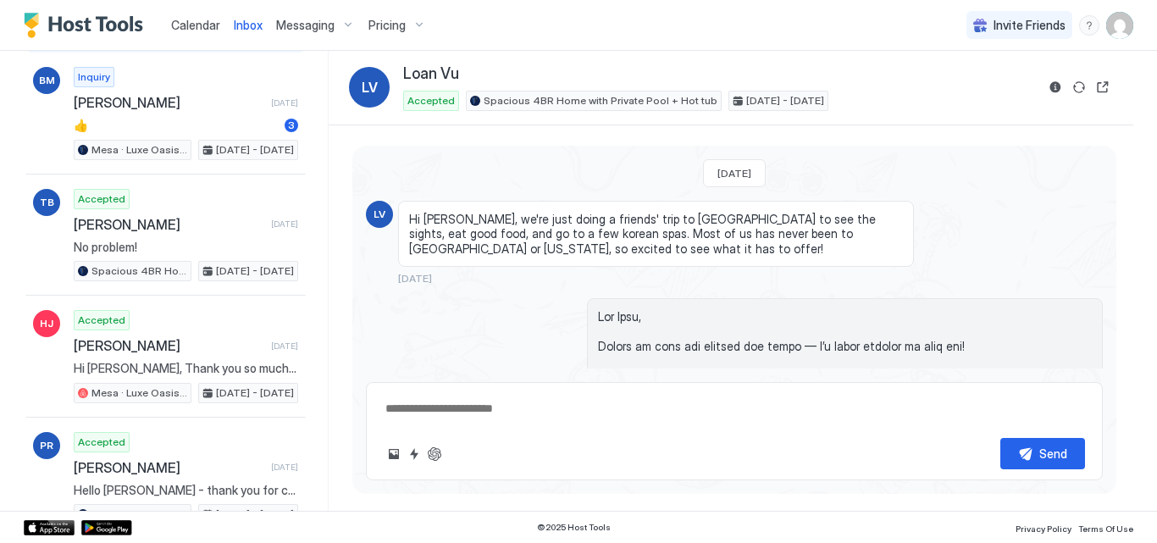
scroll to position [2396, 0]
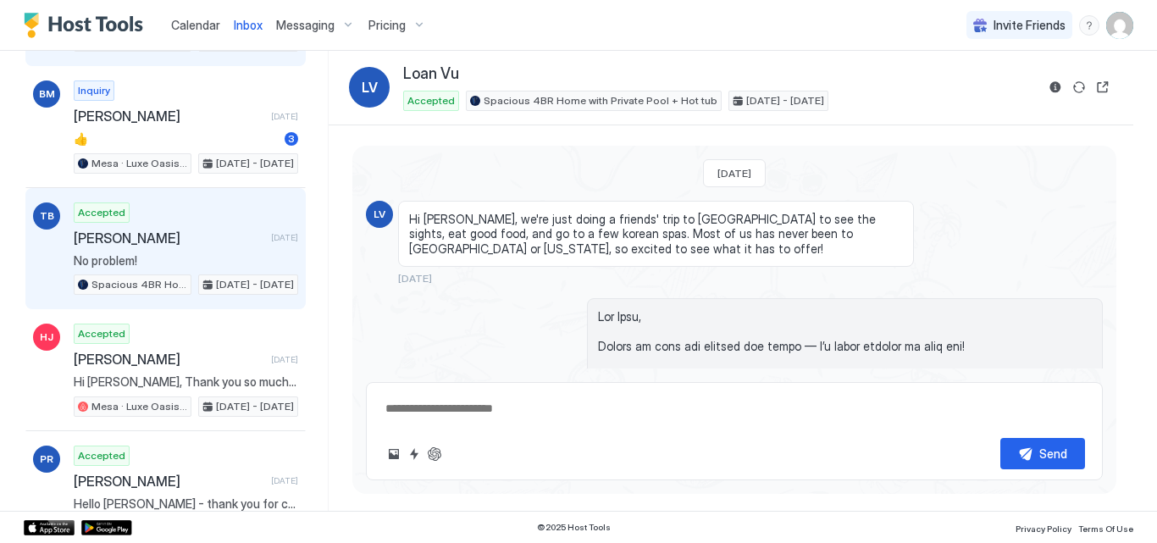
click at [131, 241] on span "[PERSON_NAME]" at bounding box center [169, 237] width 190 height 17
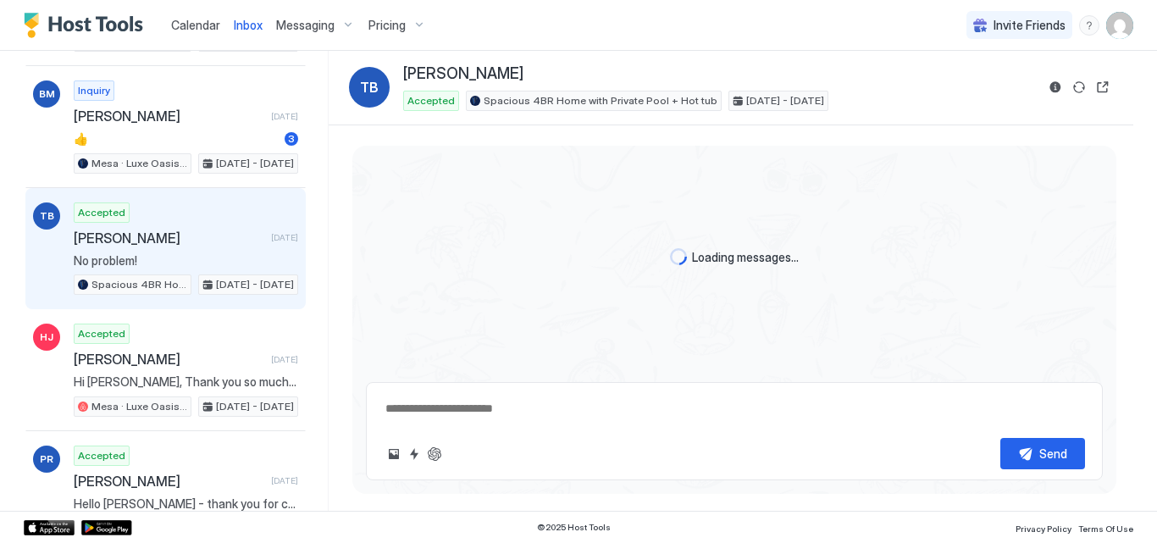
scroll to position [2725, 0]
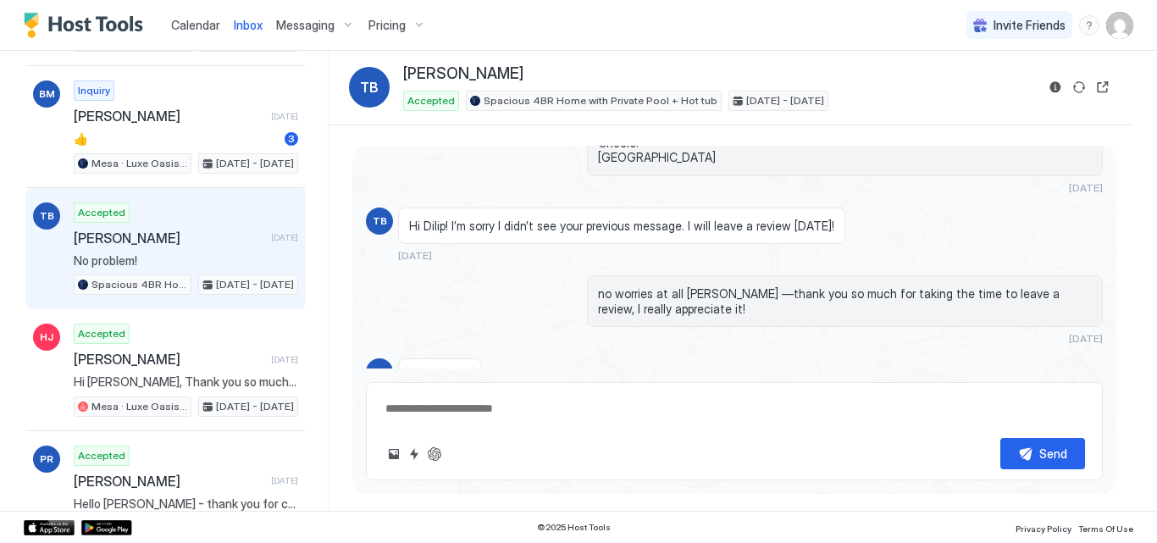
click at [538, 275] on div "no worries at all [PERSON_NAME] —thank you so much for taking the time to leave…" at bounding box center [734, 309] width 737 height 69
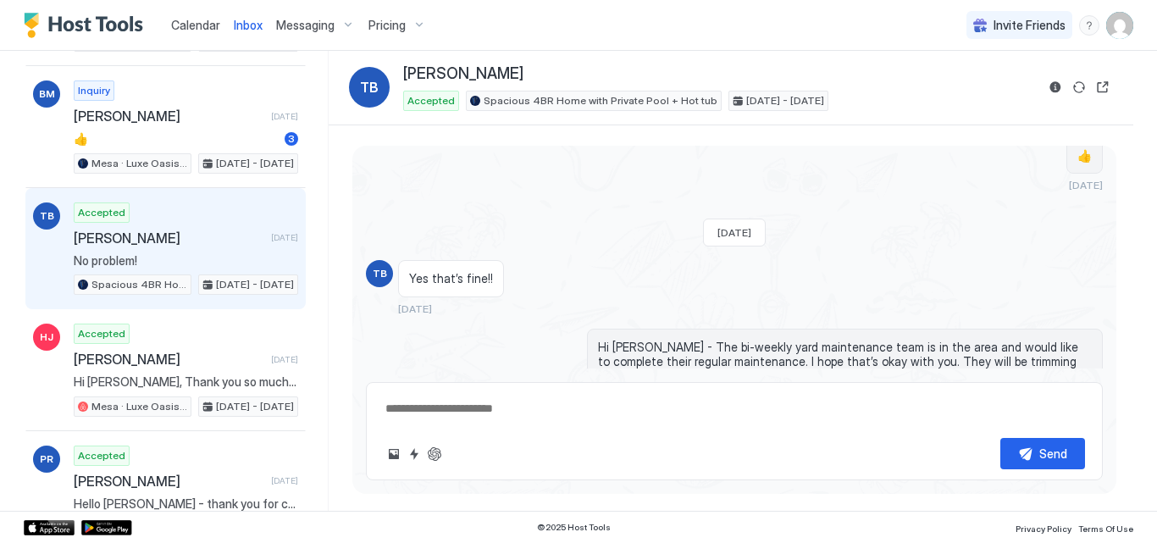
scroll to position [5043, 0]
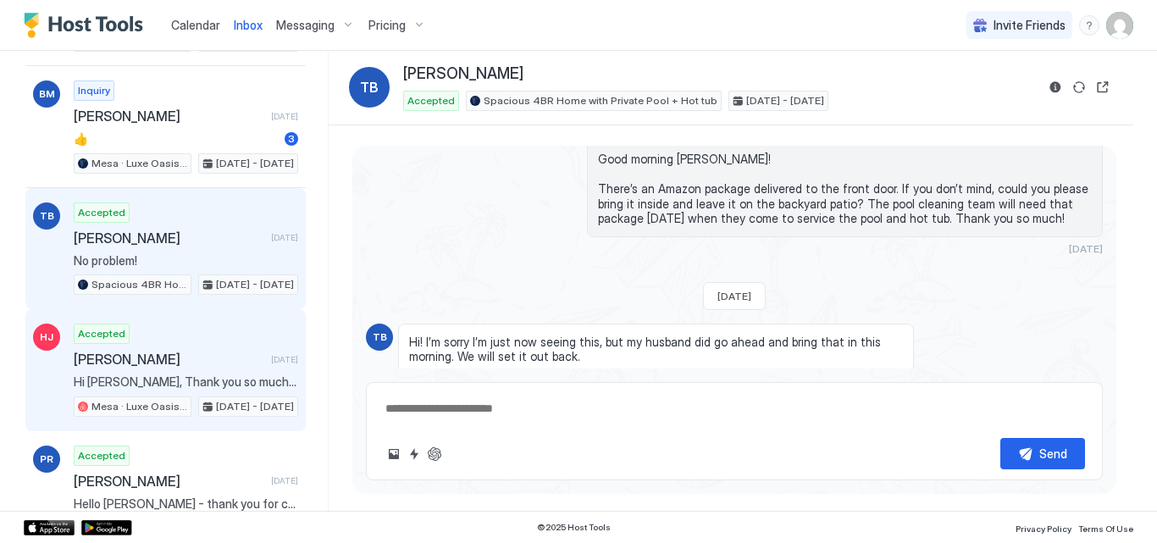
click at [166, 351] on span "[PERSON_NAME]" at bounding box center [169, 359] width 190 height 17
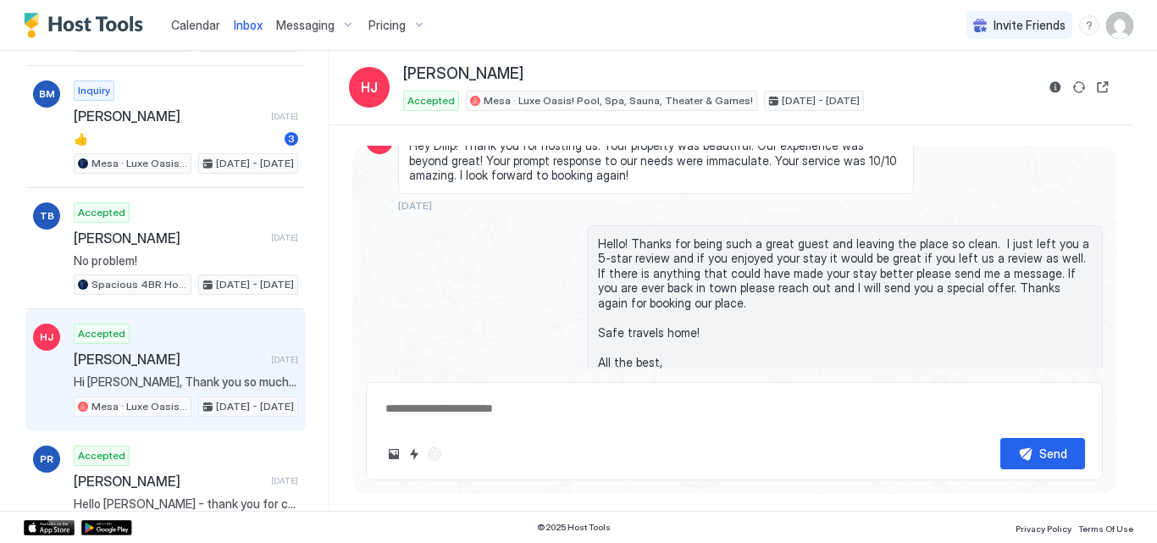
scroll to position [2925, 0]
click at [472, 284] on div "Hello! Thanks for being such a great guest and leaving the place so clean. I ju…" at bounding box center [734, 319] width 737 height 188
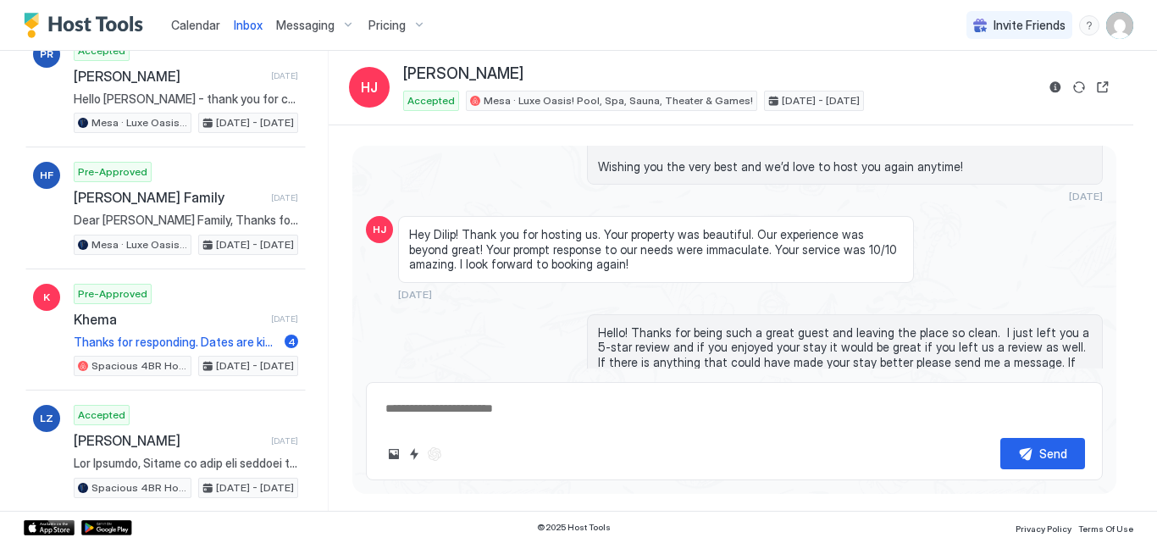
scroll to position [2802, 0]
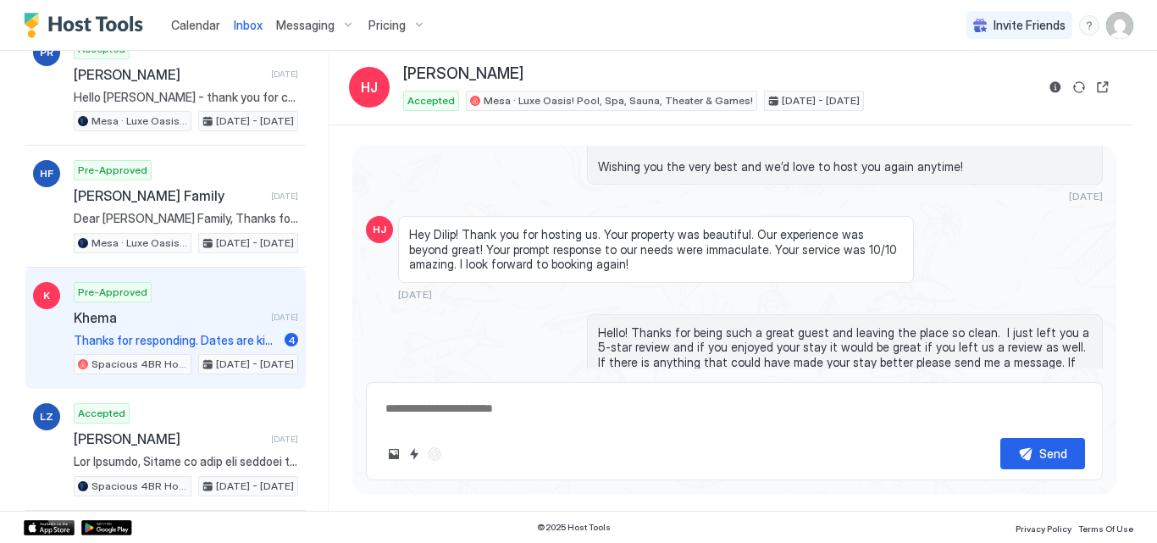
click at [218, 333] on span "Thanks for responding. Dates are kinda set, I’ll continue my search. Thanks aga…" at bounding box center [176, 340] width 204 height 15
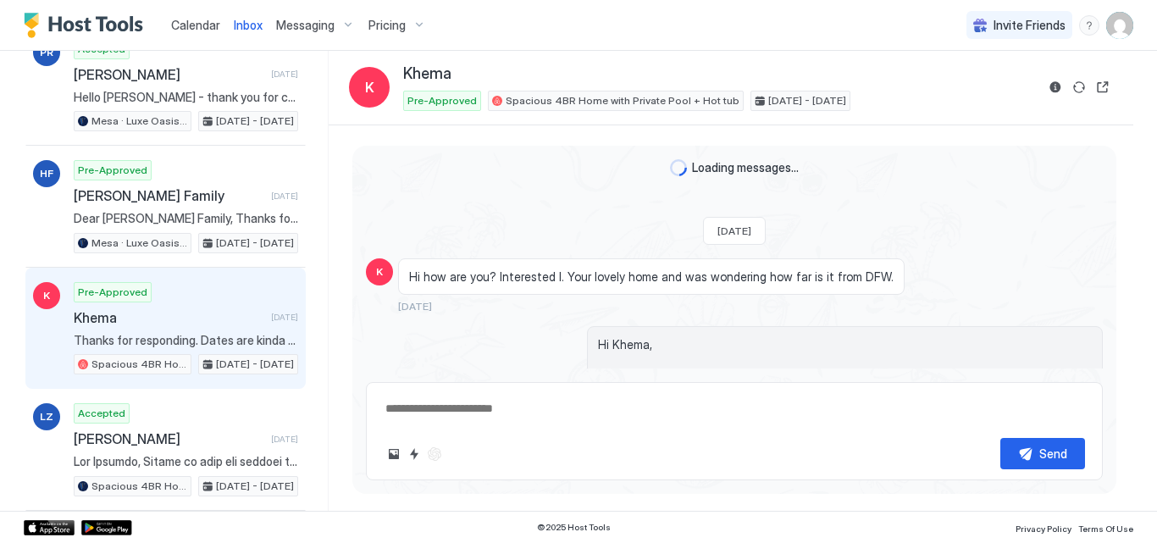
scroll to position [535, 0]
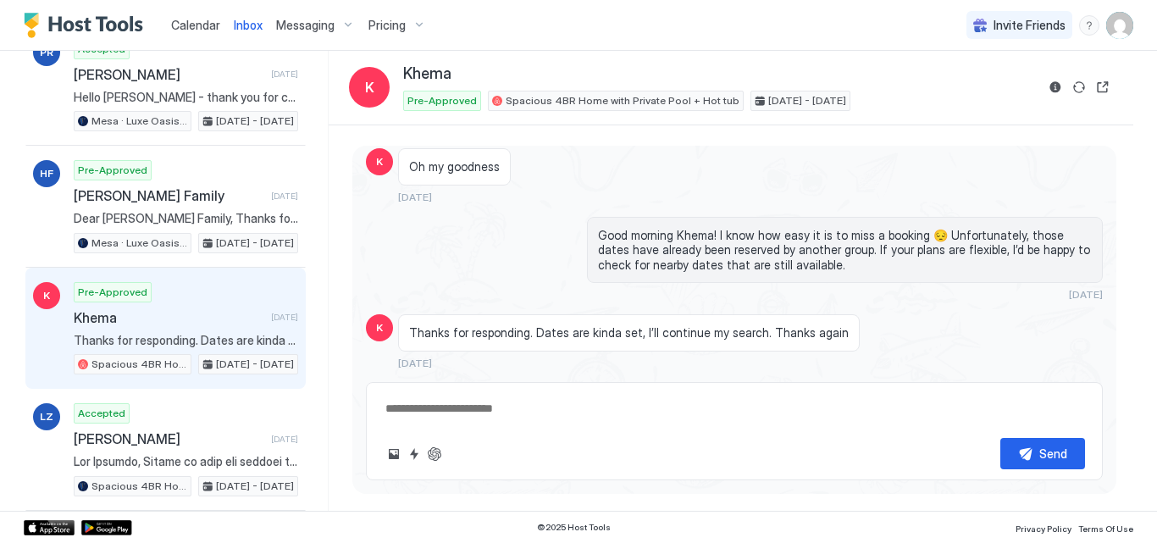
click at [422, 275] on div "Good morning Khema! I know how easy it is to miss a booking 😔 Unfortunately, th…" at bounding box center [734, 259] width 737 height 85
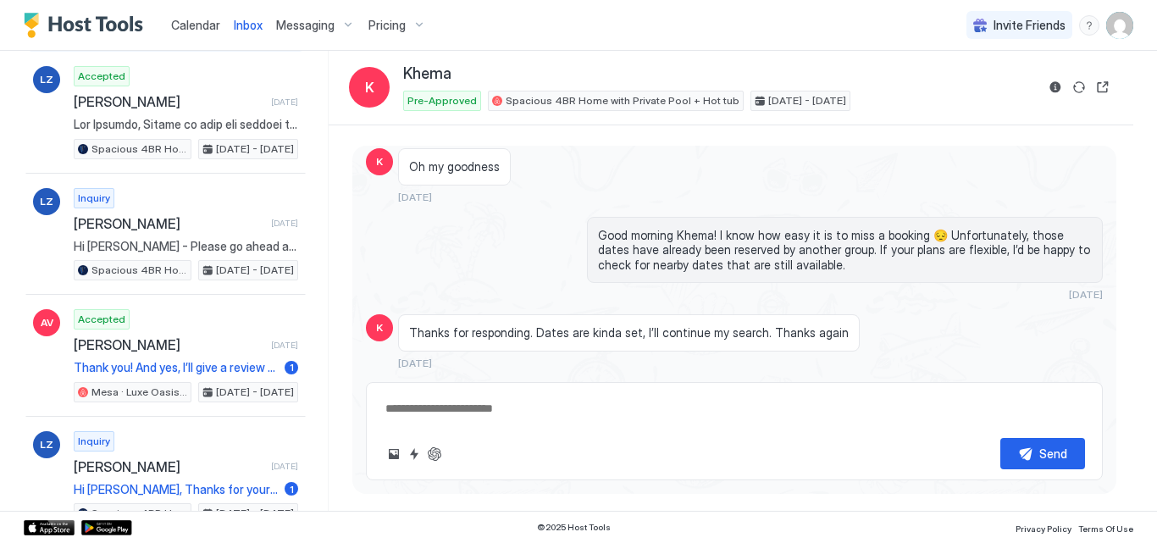
scroll to position [3141, 0]
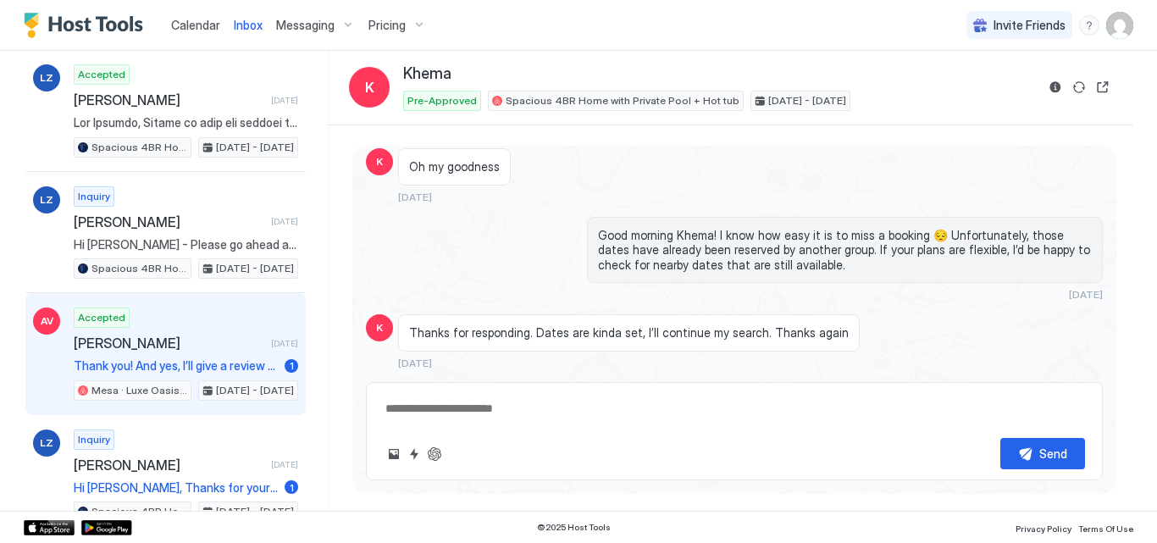
click at [210, 350] on span "[PERSON_NAME]" at bounding box center [169, 342] width 190 height 17
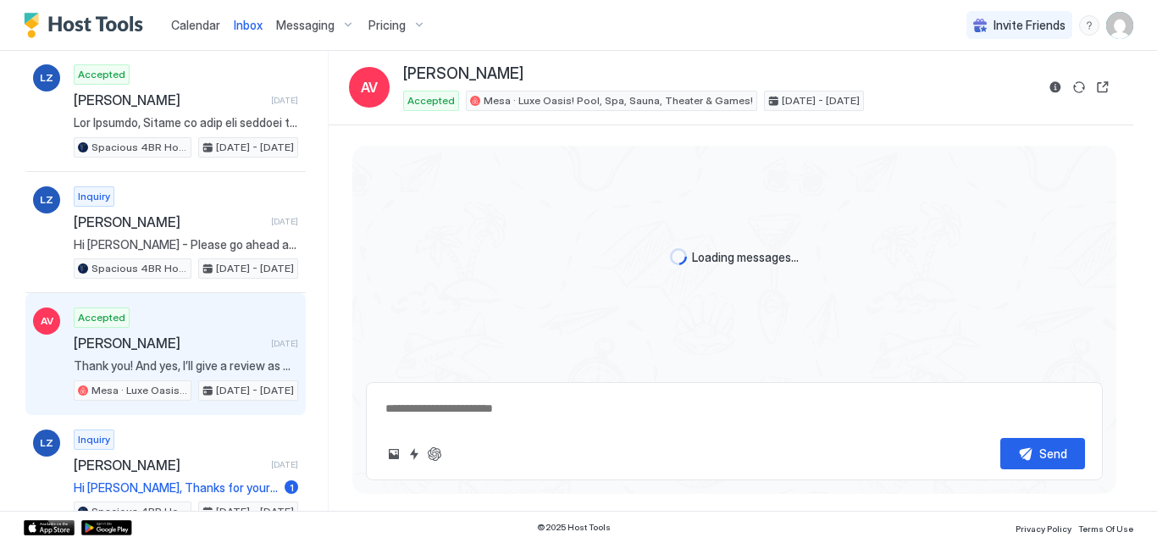
scroll to position [2493, 0]
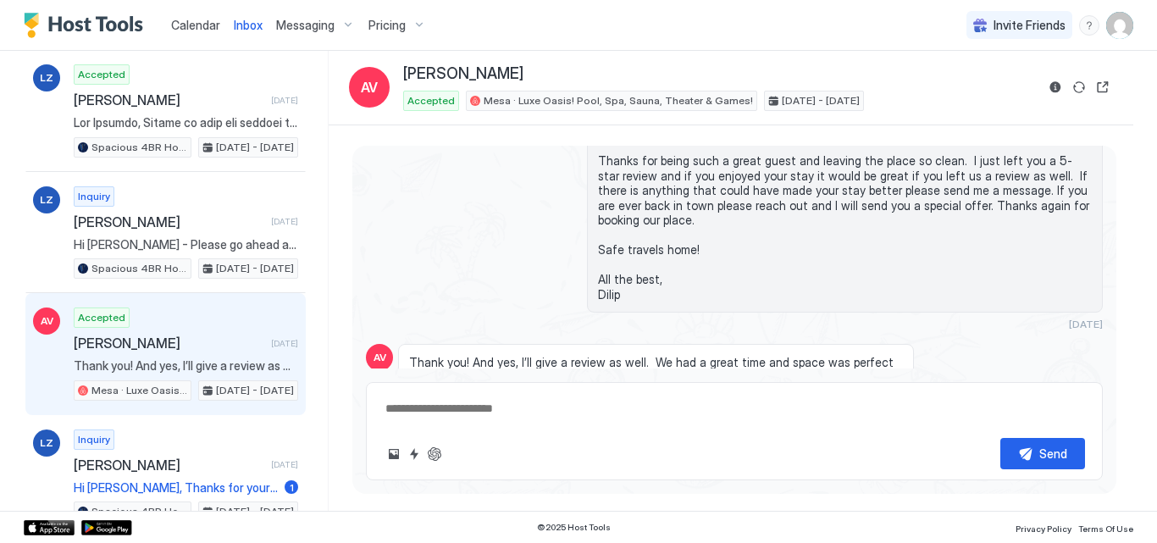
click at [472, 246] on div "Hi [PERSON_NAME], Thanks for being such a great guest and leaving the place so …" at bounding box center [734, 222] width 737 height 218
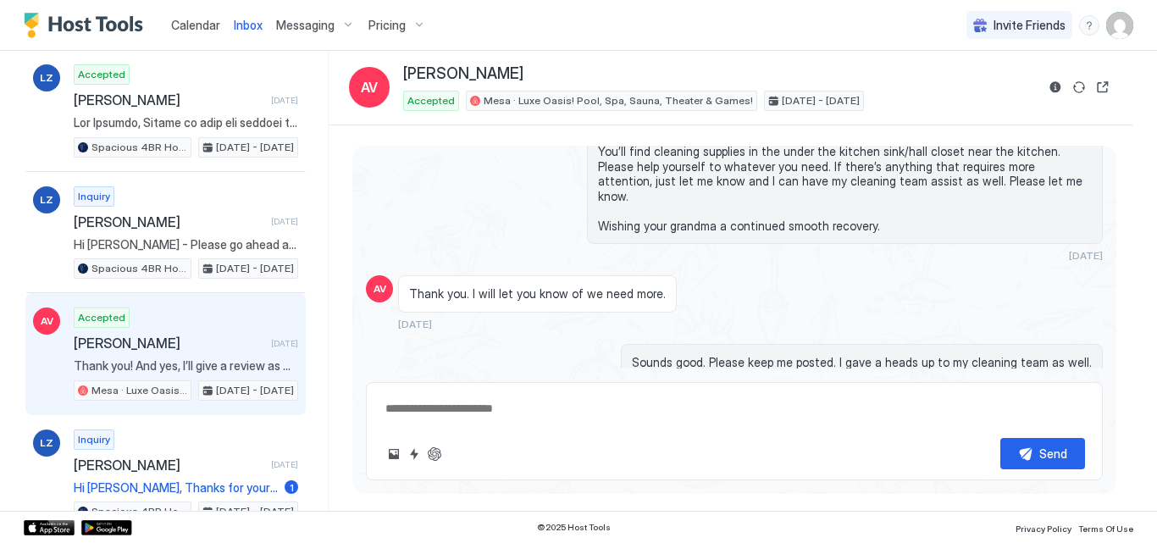
scroll to position [5351, 0]
type textarea "*"
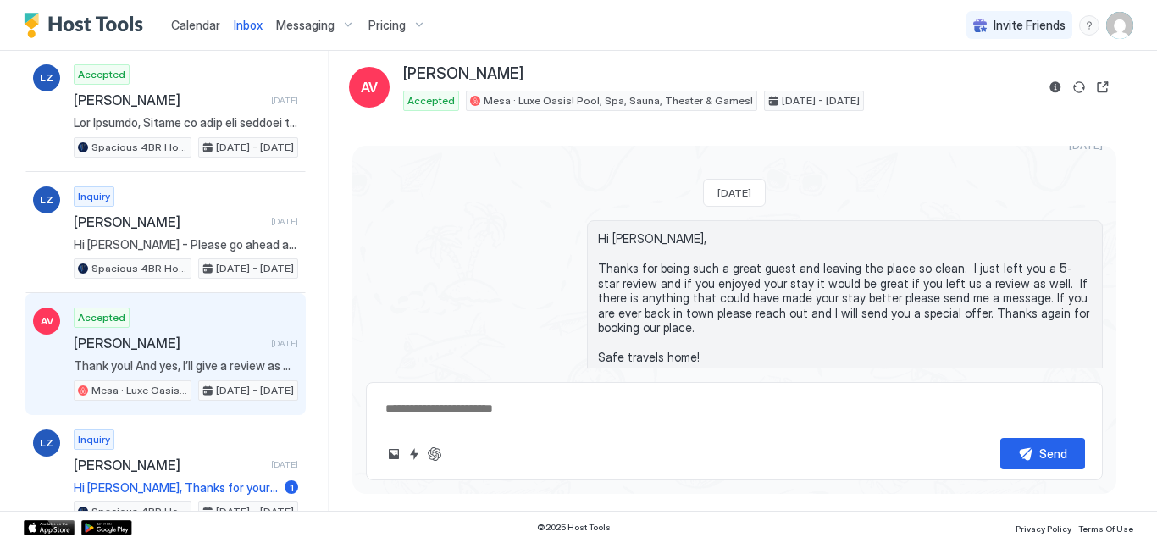
scroll to position [7300, 0]
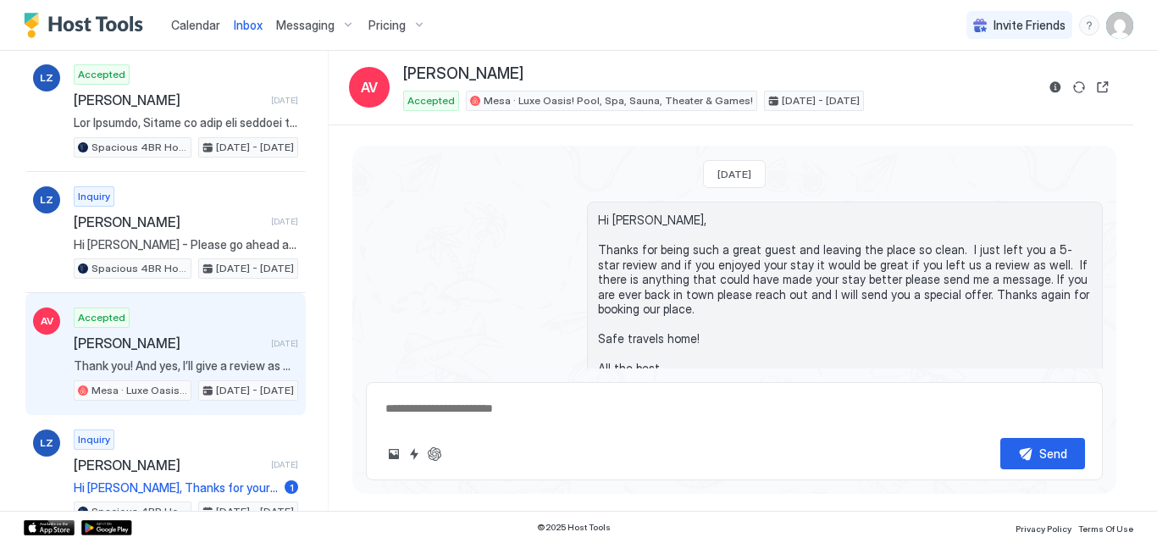
click at [1124, 30] on img "User profile" at bounding box center [1119, 25] width 27 height 27
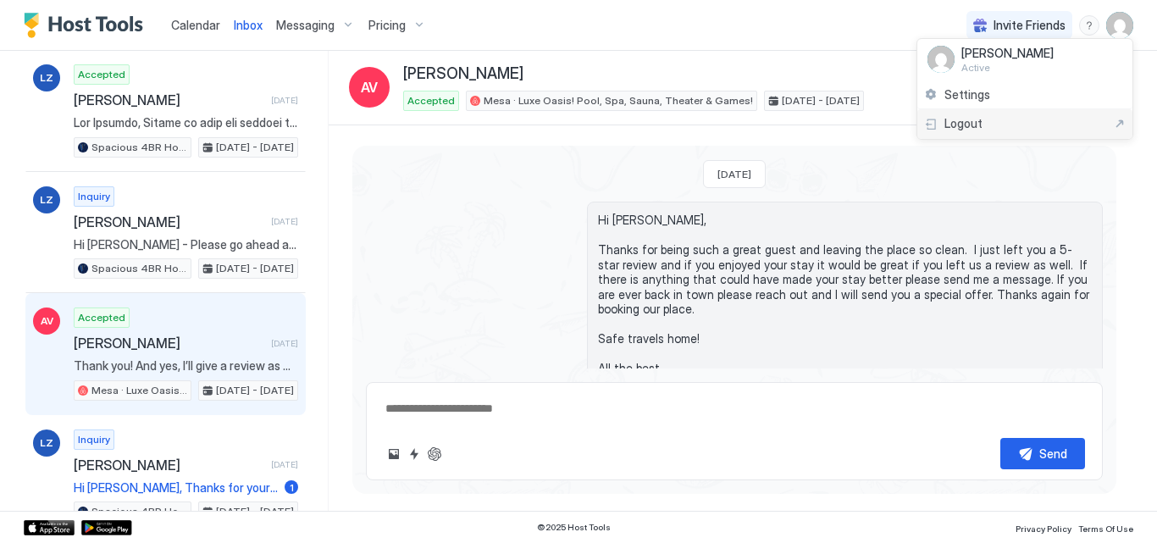
click at [965, 130] on span "Logout" at bounding box center [963, 123] width 38 height 15
